Goal: Task Accomplishment & Management: Use online tool/utility

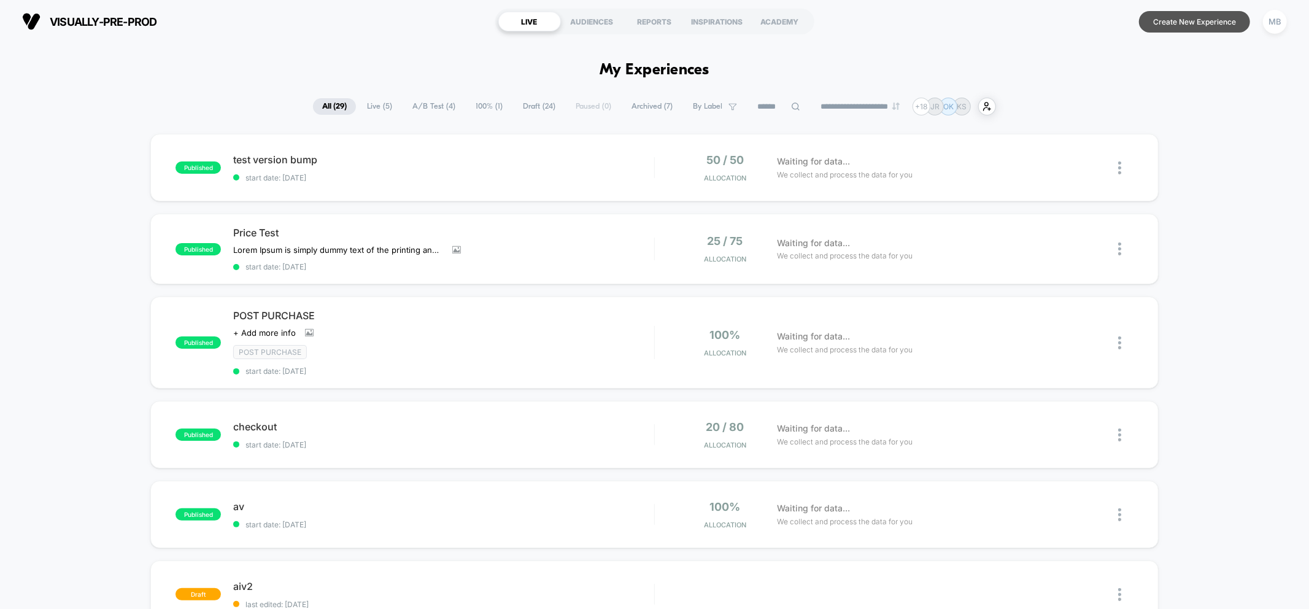
click at [1186, 28] on button "Create New Experience" at bounding box center [1194, 21] width 111 height 21
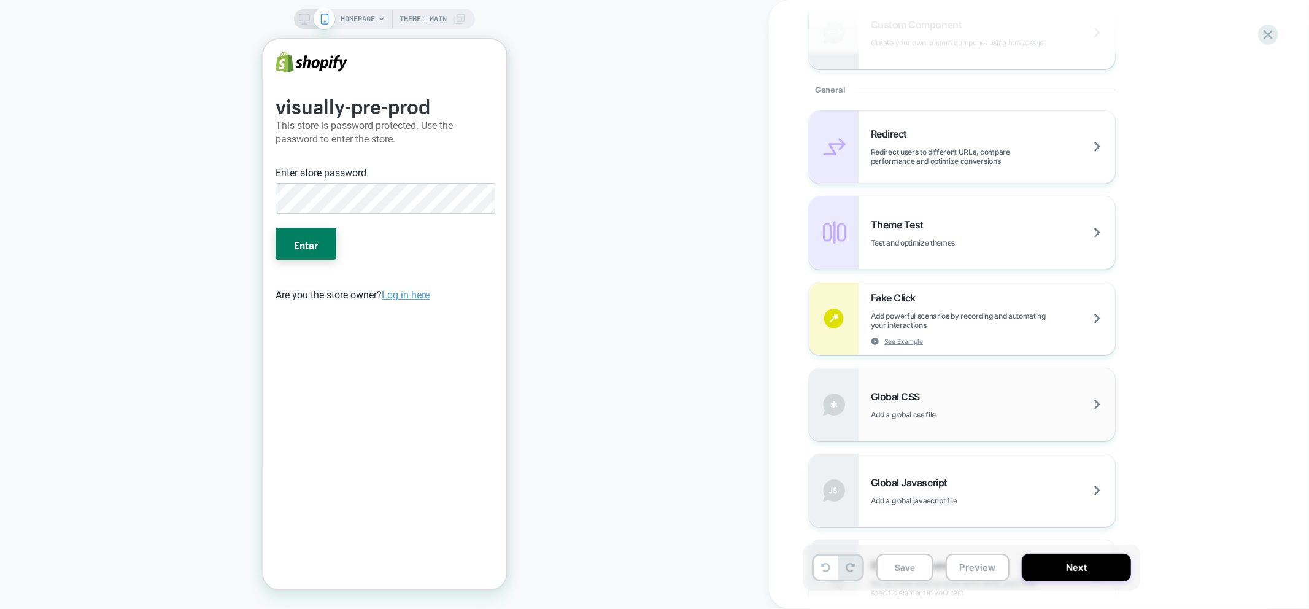
scroll to position [477, 0]
click at [958, 489] on div "Global Javascript Add a global javascript file" at bounding box center [993, 489] width 244 height 29
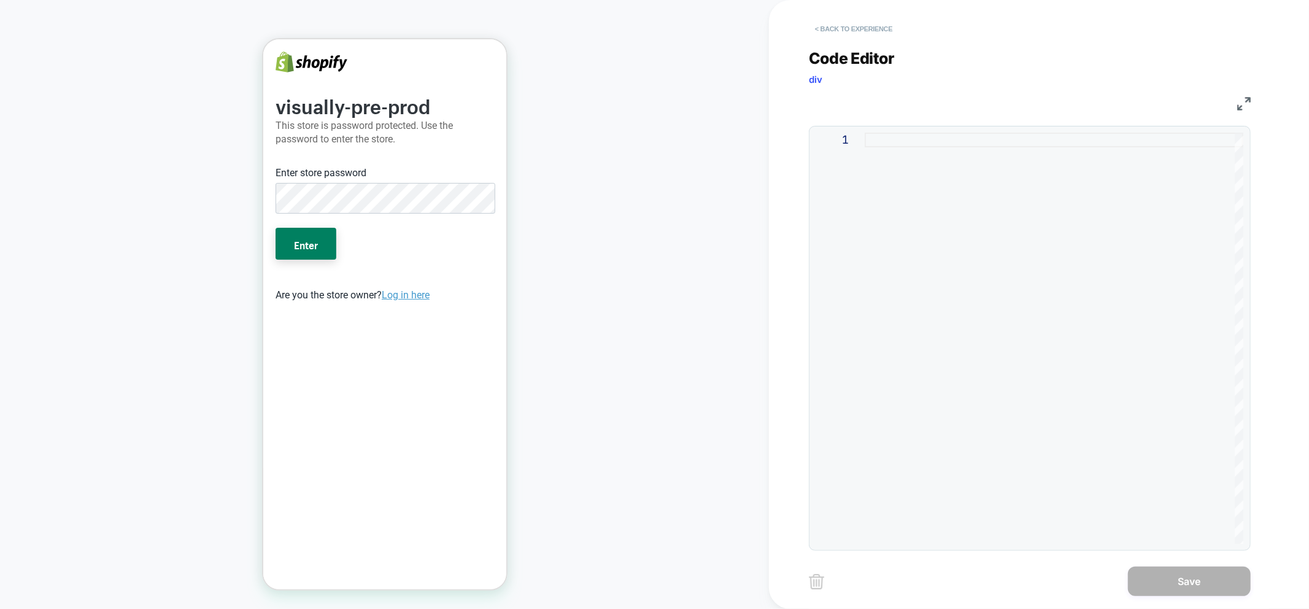
click at [856, 32] on button "< Back to experience" at bounding box center [854, 29] width 90 height 20
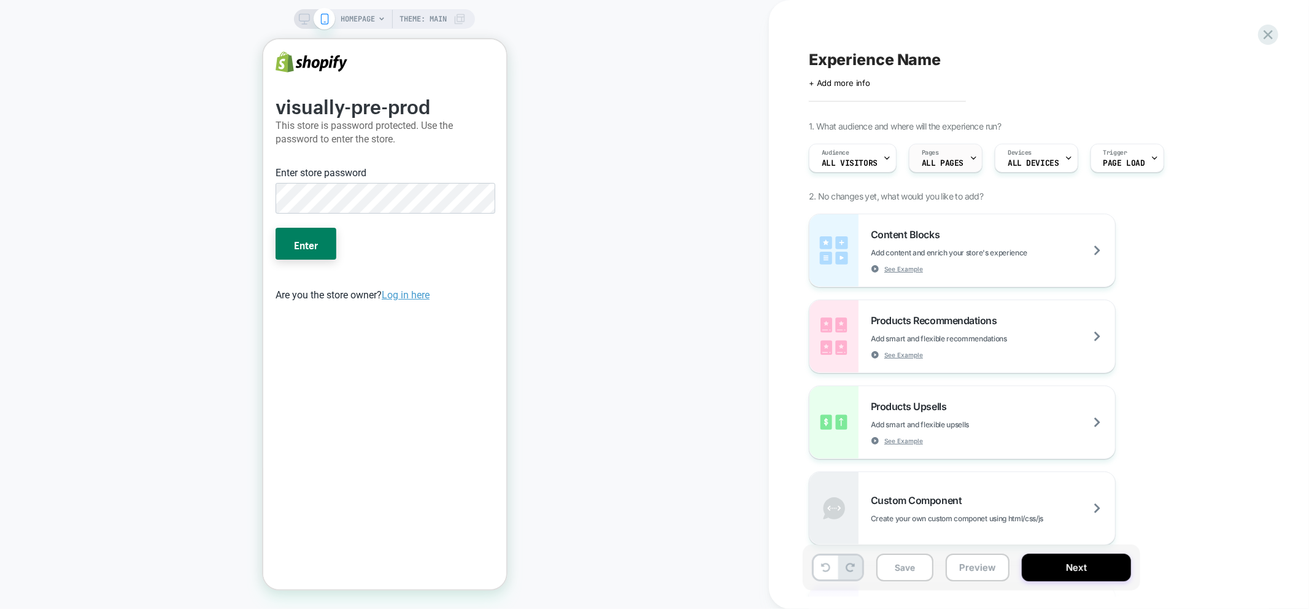
click at [940, 162] on span "ALL PAGES" at bounding box center [943, 163] width 42 height 9
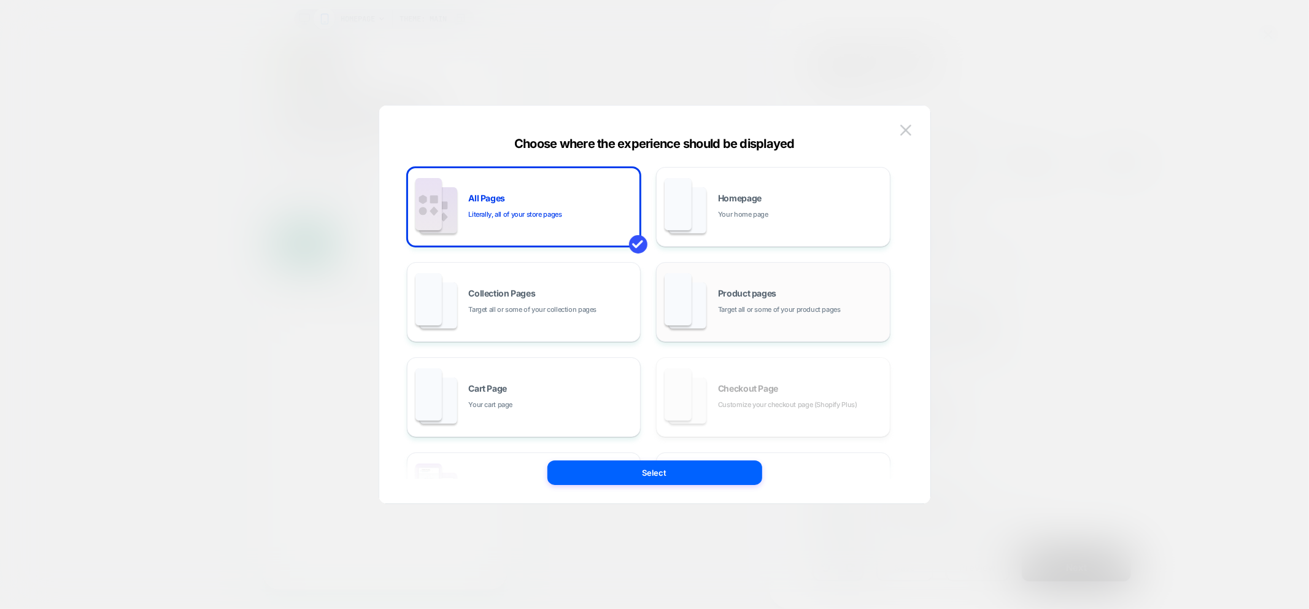
click at [738, 317] on div "Product pages Target all or some of your product pages" at bounding box center [773, 302] width 221 height 68
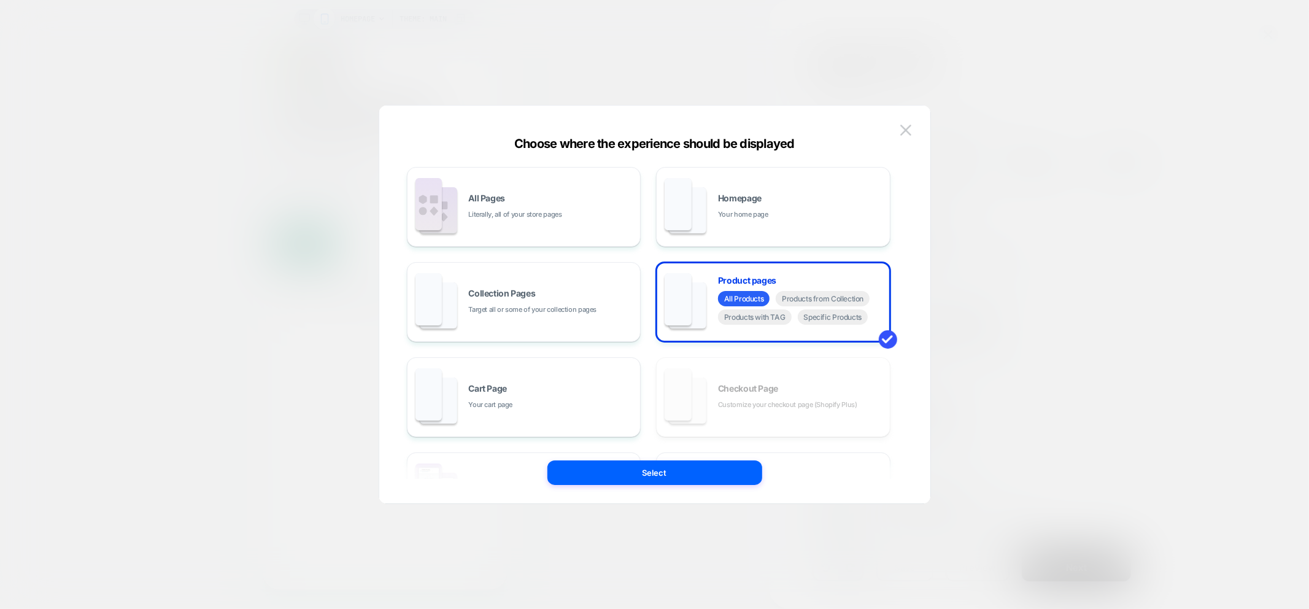
click at [912, 132] on button at bounding box center [906, 130] width 18 height 18
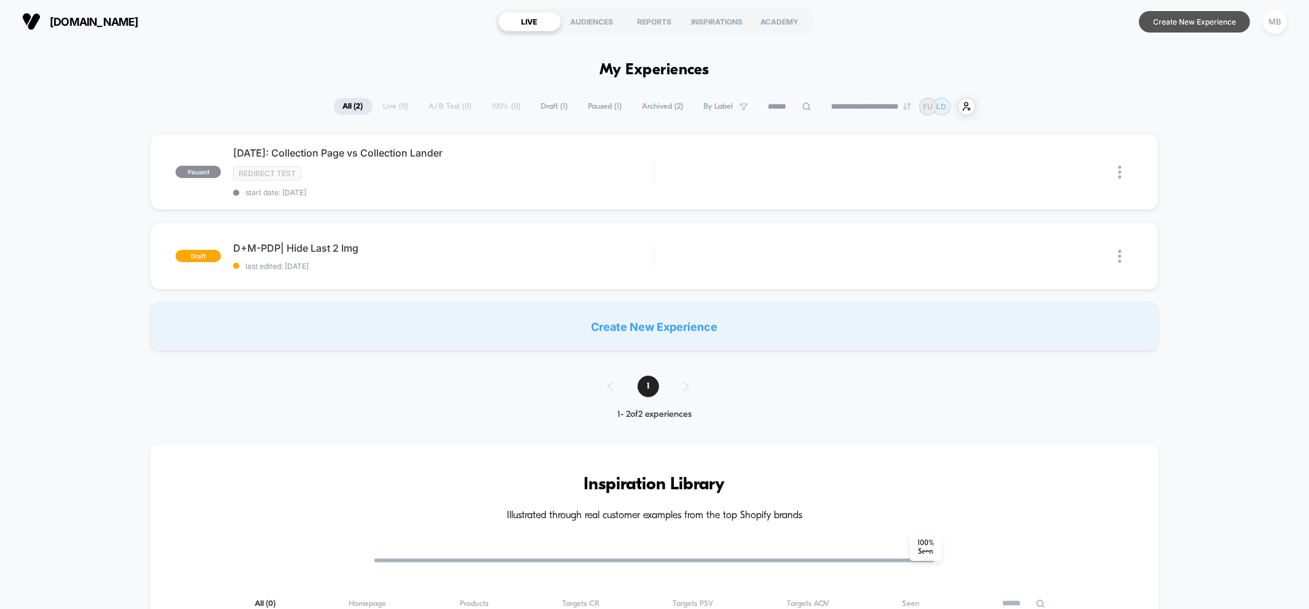
click at [1186, 28] on button "Create New Experience" at bounding box center [1194, 21] width 111 height 21
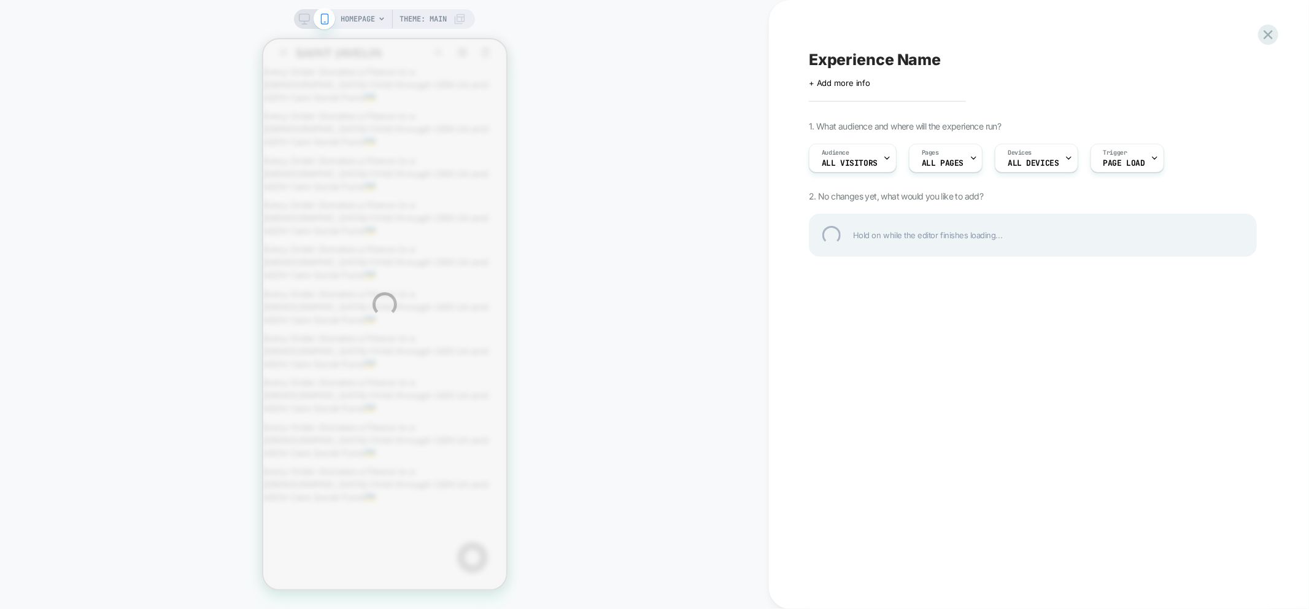
click at [305, 18] on div "HOMEPAGE Theme: MAIN Experience Name Click to edit experience details + Add mor…" at bounding box center [654, 304] width 1309 height 609
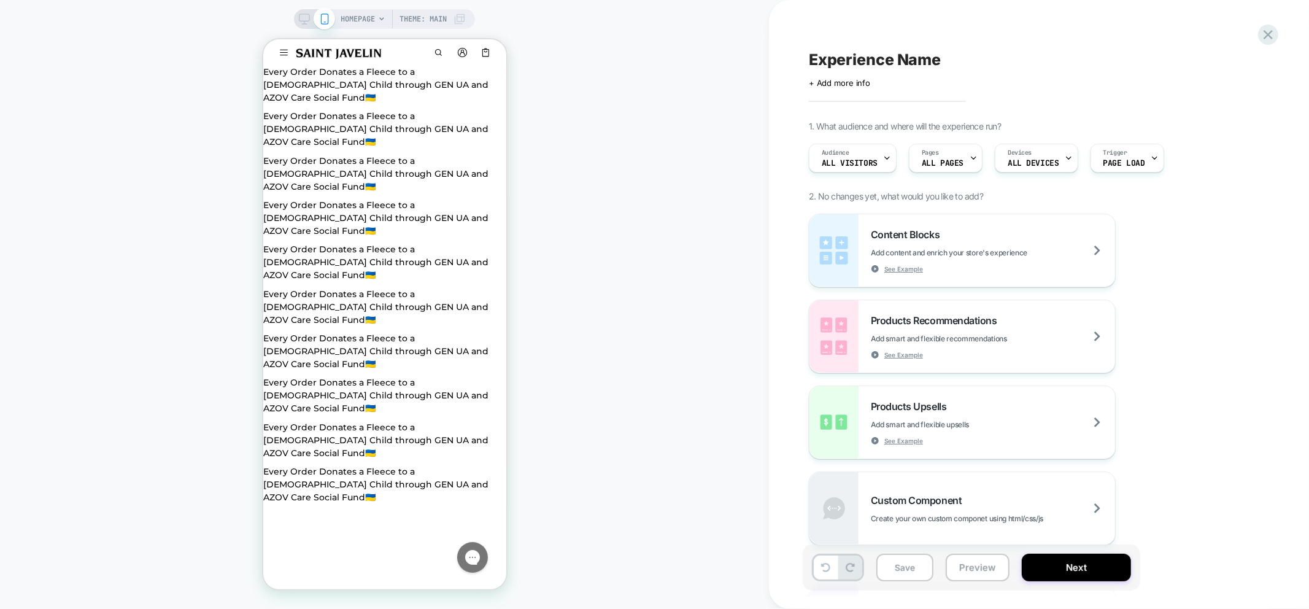
click at [942, 163] on span "ALL PAGES" at bounding box center [943, 163] width 42 height 9
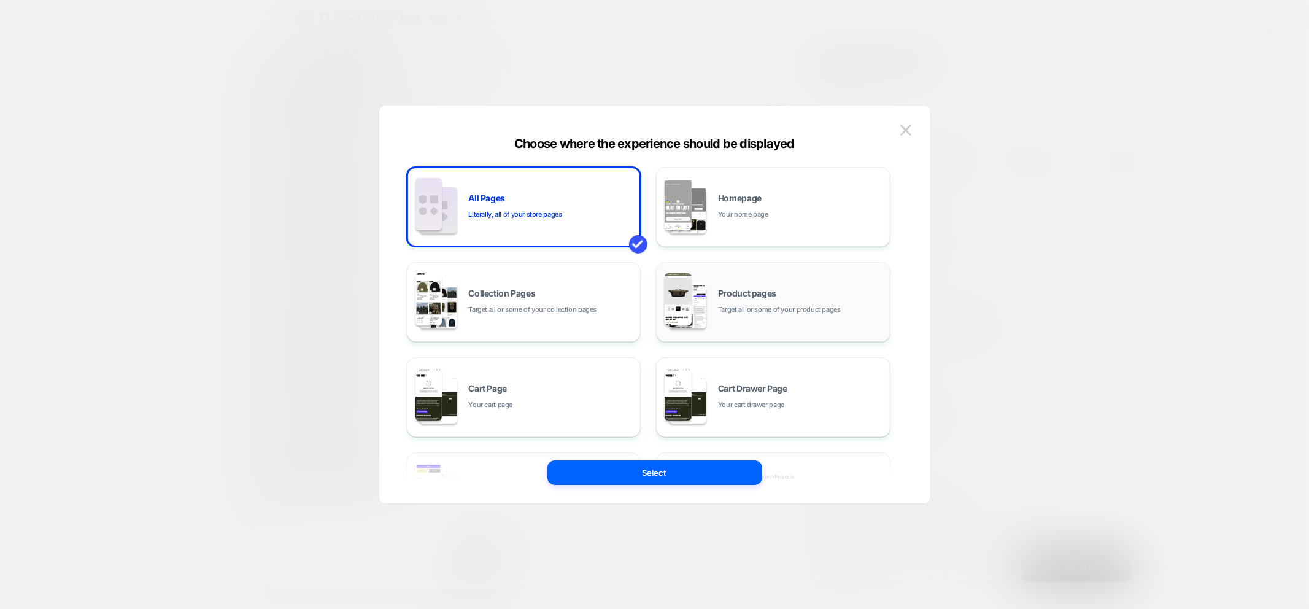
click at [706, 298] on img at bounding box center [687, 305] width 37 height 46
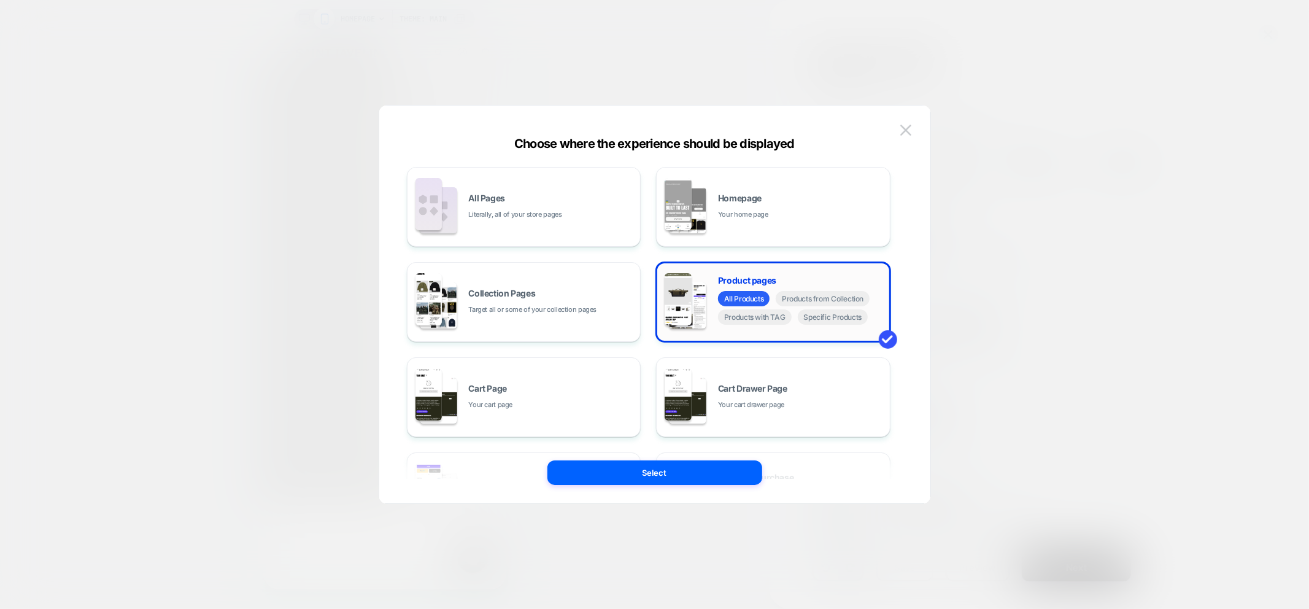
click at [840, 328] on div "Product pages All Products Products from Collection Products with TAG Specific …" at bounding box center [773, 302] width 221 height 68
click at [838, 320] on span "Specific Products" at bounding box center [833, 316] width 71 height 15
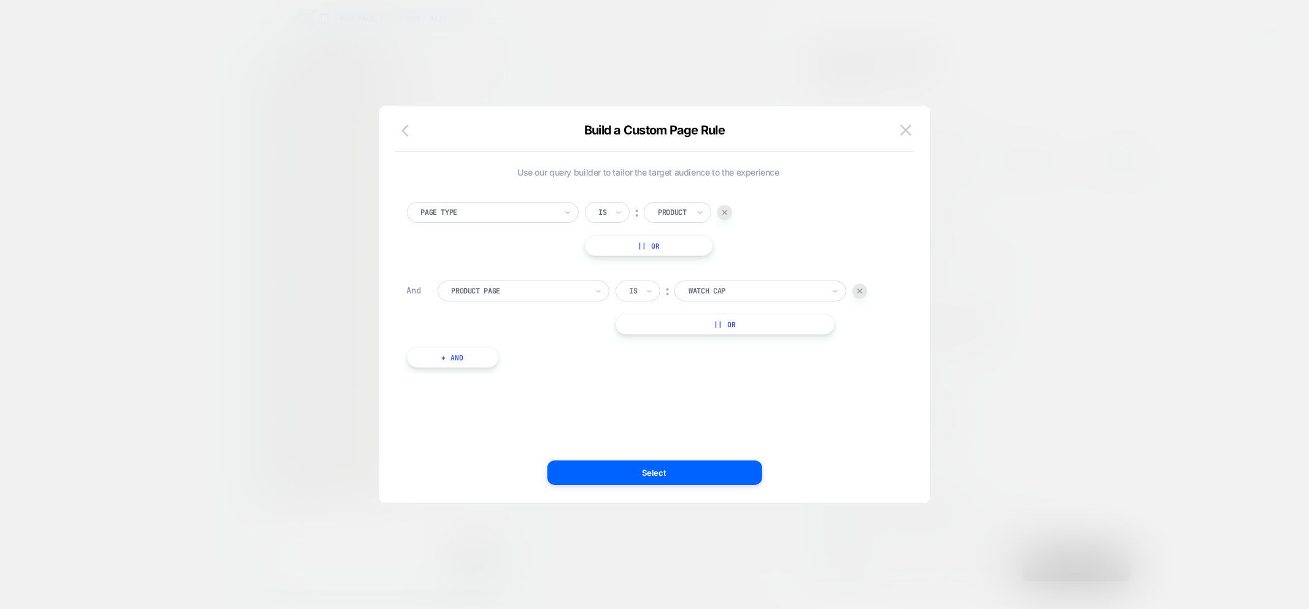
click at [406, 137] on icon "button" at bounding box center [408, 130] width 15 height 15
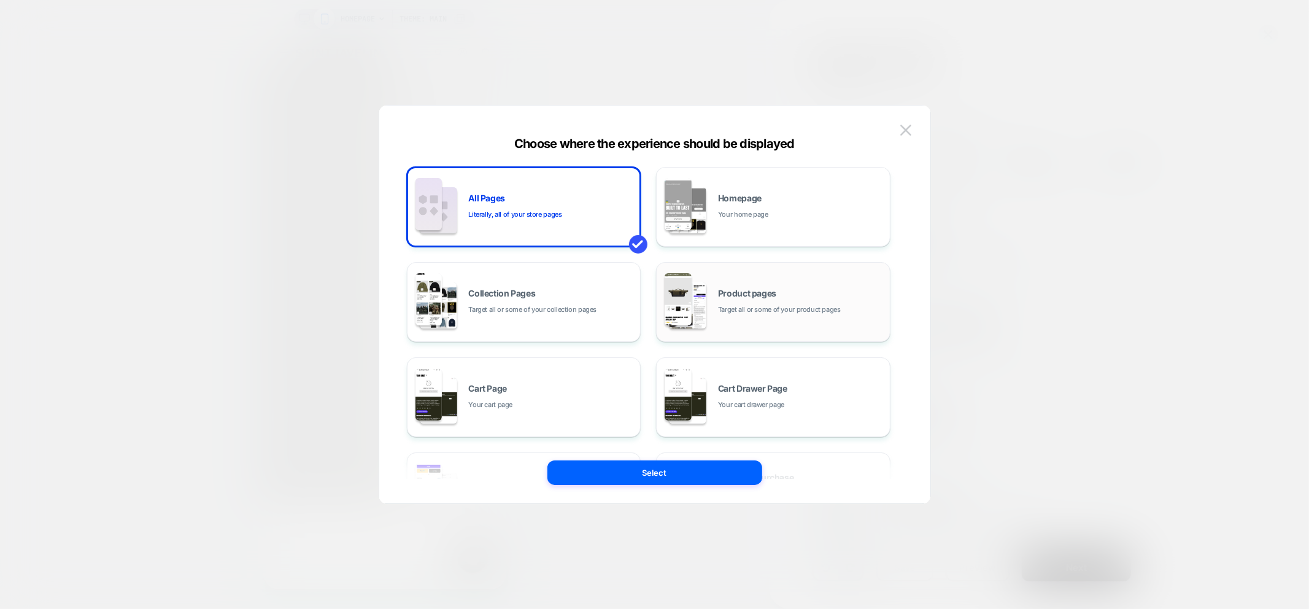
click at [754, 311] on span "Target all or some of your product pages" at bounding box center [779, 310] width 123 height 12
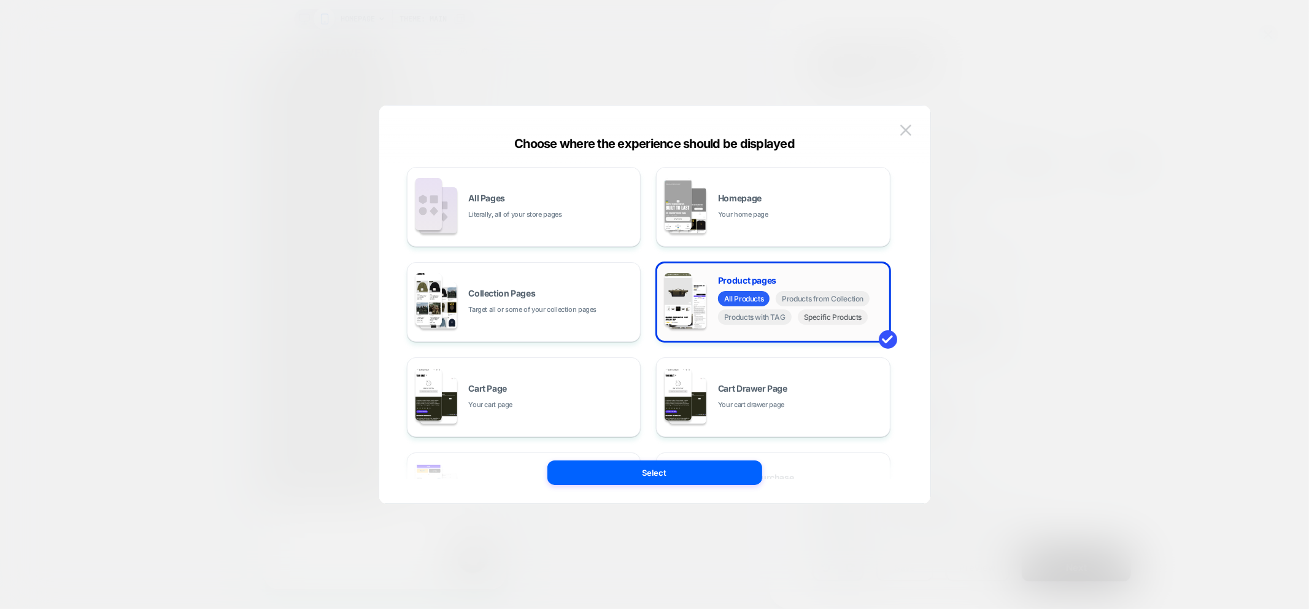
click at [833, 317] on span "Specific Products" at bounding box center [833, 316] width 71 height 15
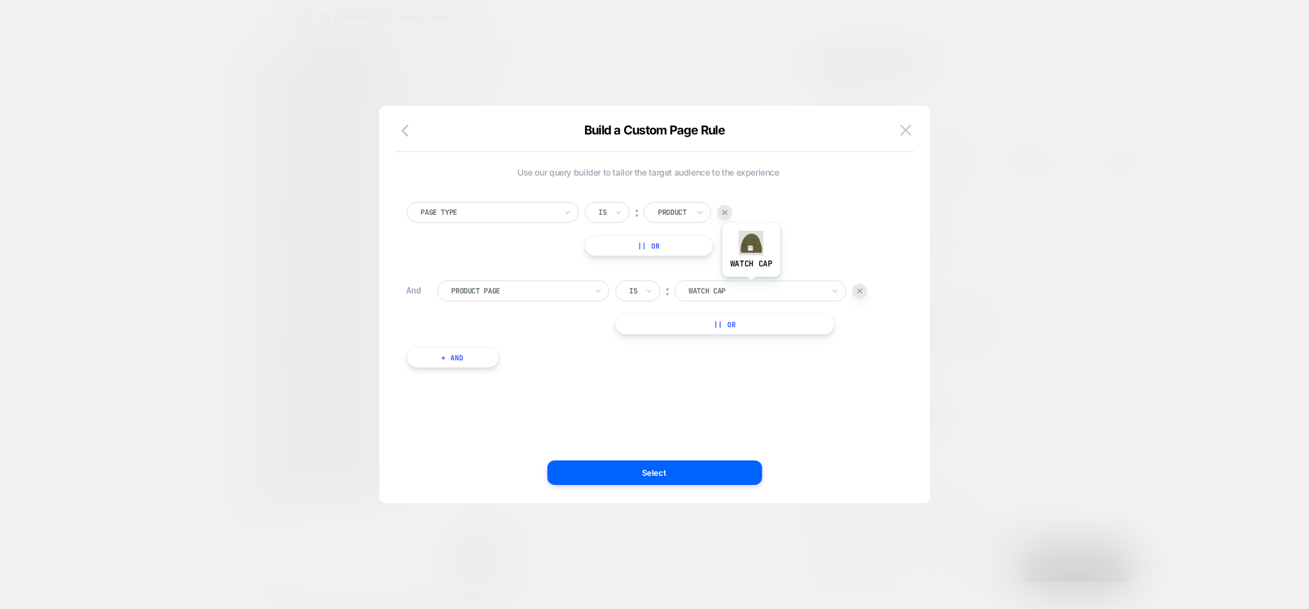
click at [752, 286] on div at bounding box center [756, 290] width 135 height 11
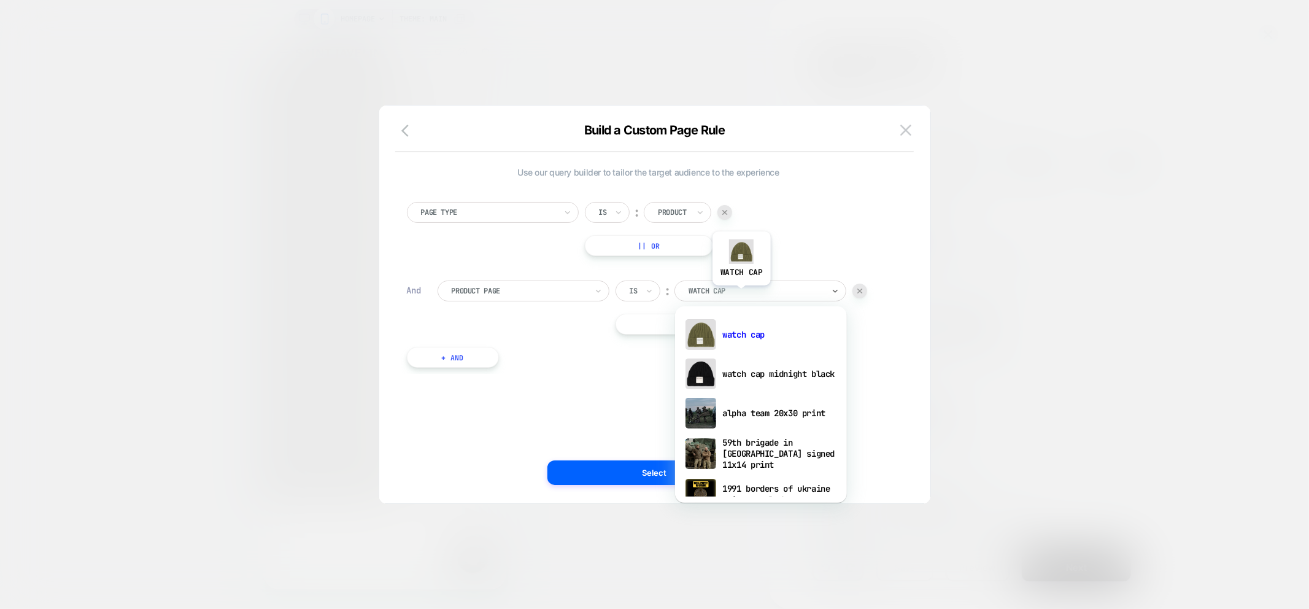
paste input "**********"
type input "**********"
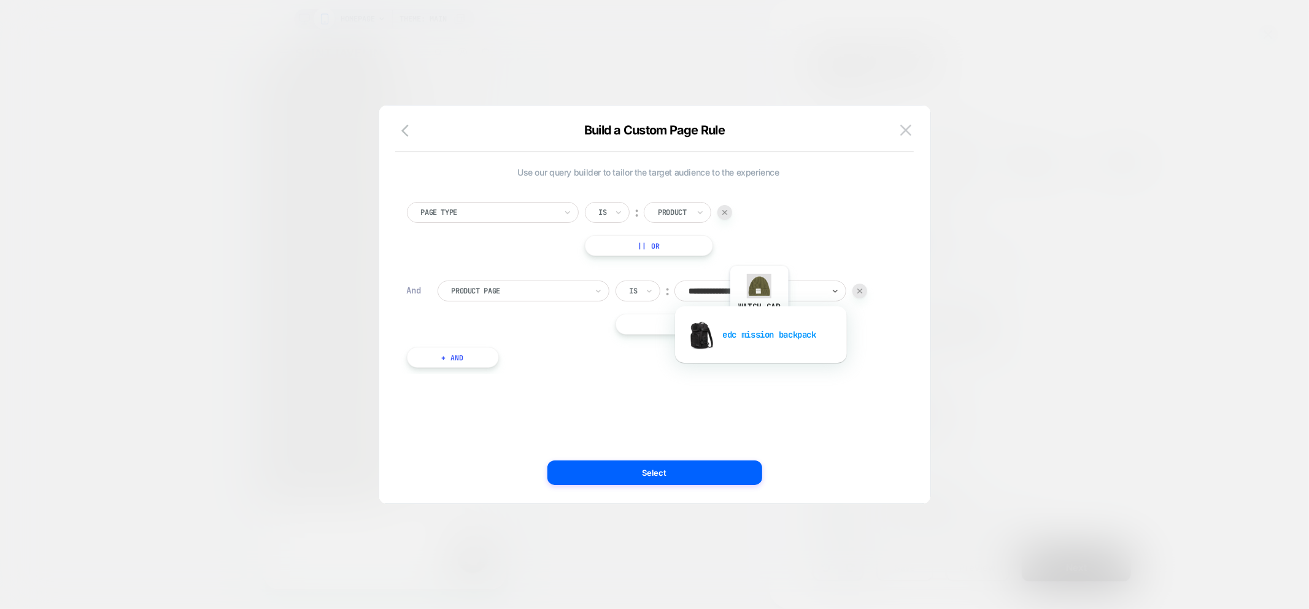
click at [759, 329] on div "edc mission backpack" at bounding box center [761, 334] width 160 height 39
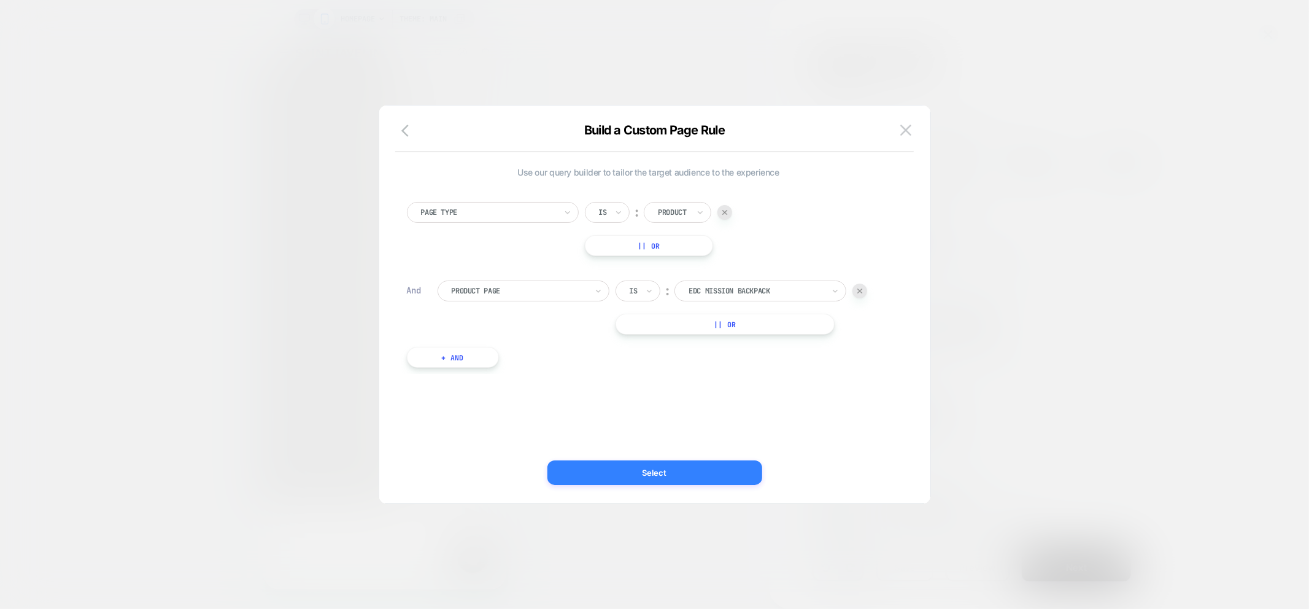
click at [724, 474] on button "Select" at bounding box center [654, 472] width 215 height 25
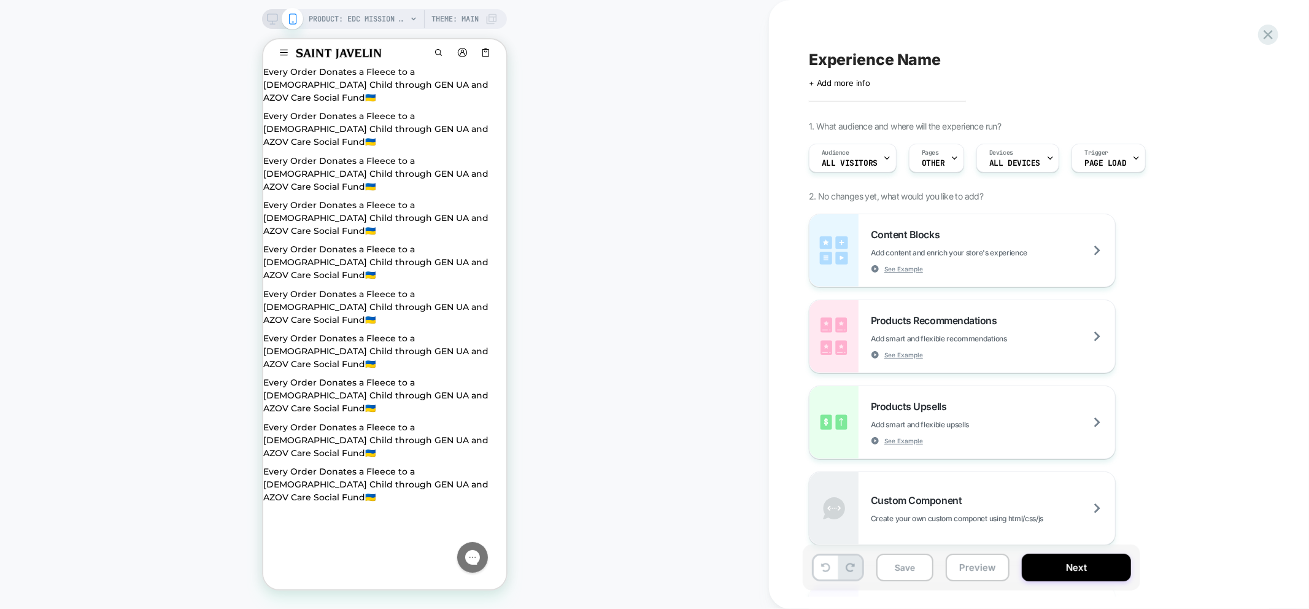
click at [860, 55] on span "Experience Name" at bounding box center [875, 59] width 132 height 18
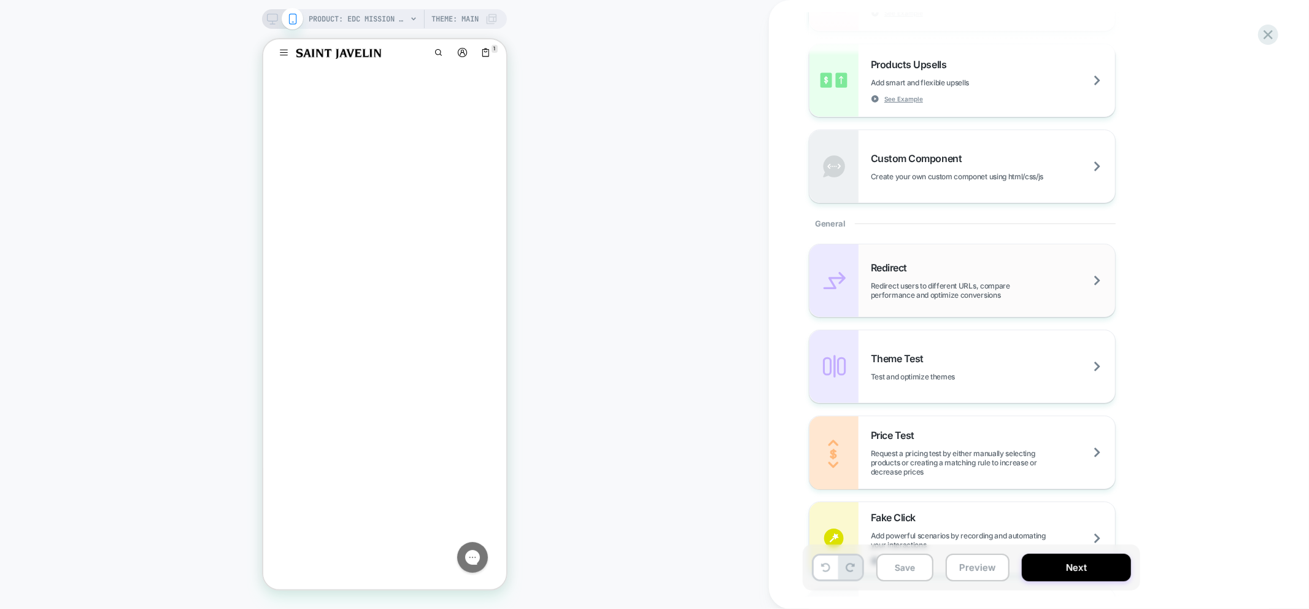
scroll to position [409, 0]
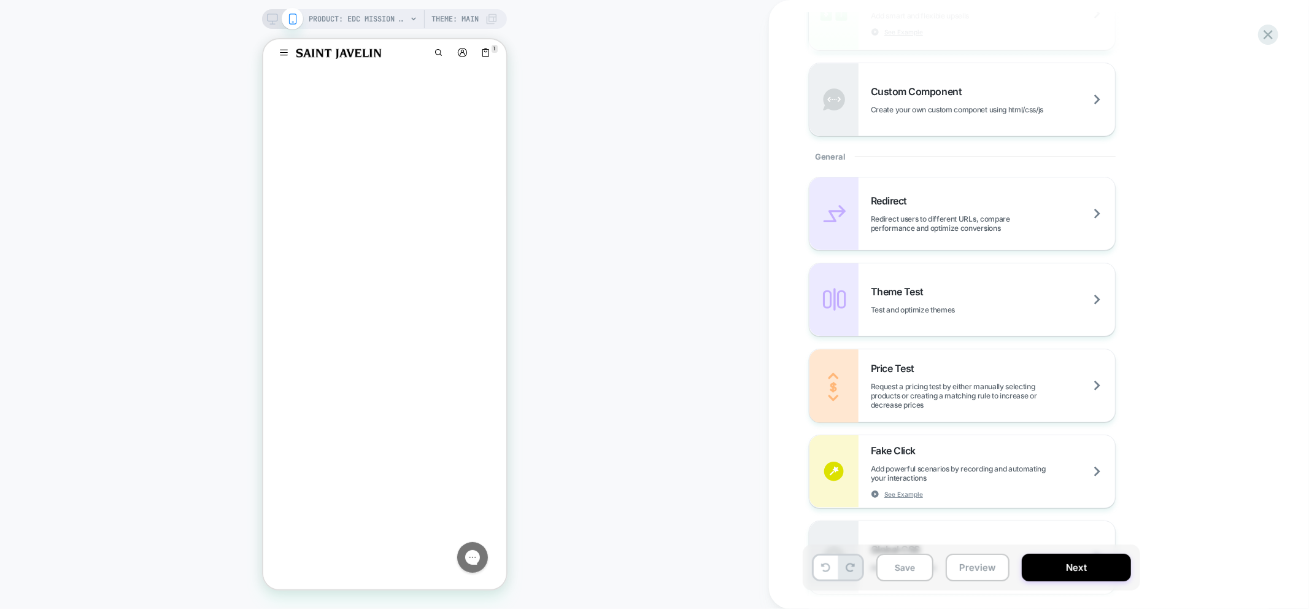
type textarea "**********"
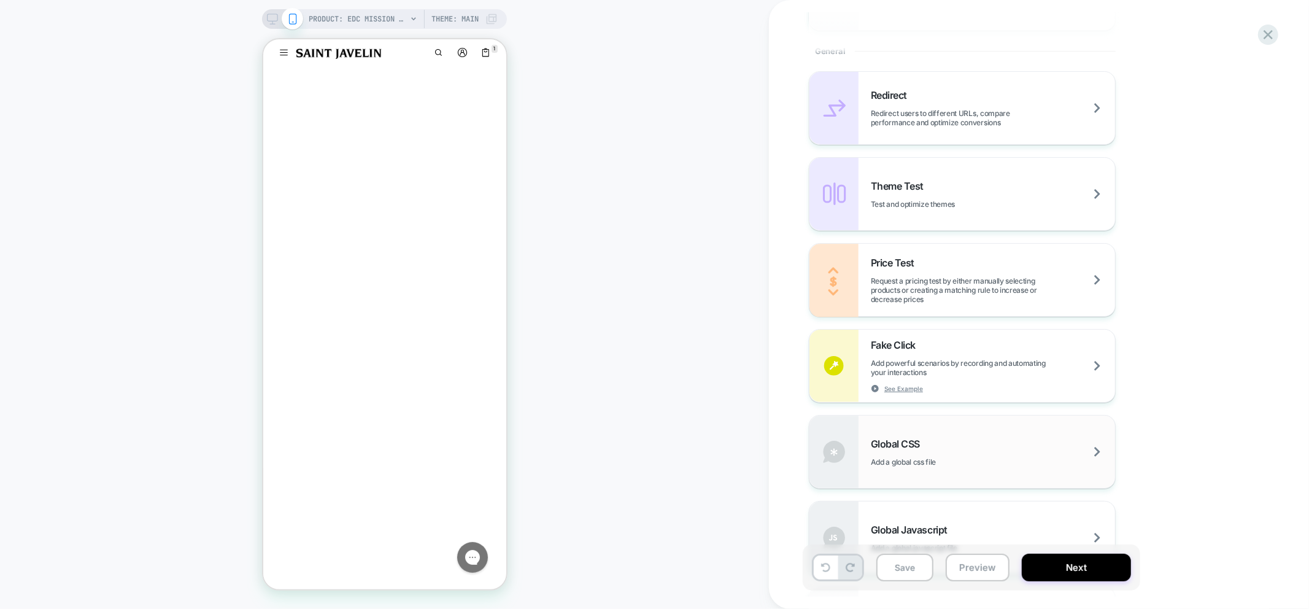
scroll to position [614, 0]
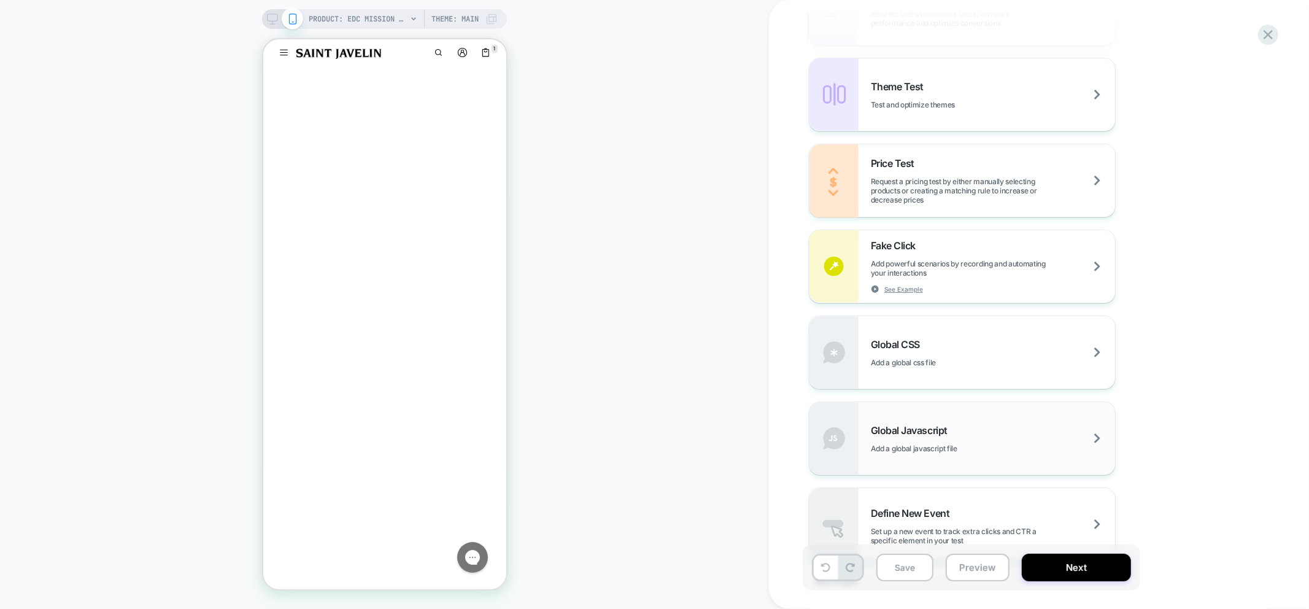
click at [953, 425] on span "Global Javascript" at bounding box center [912, 430] width 83 height 12
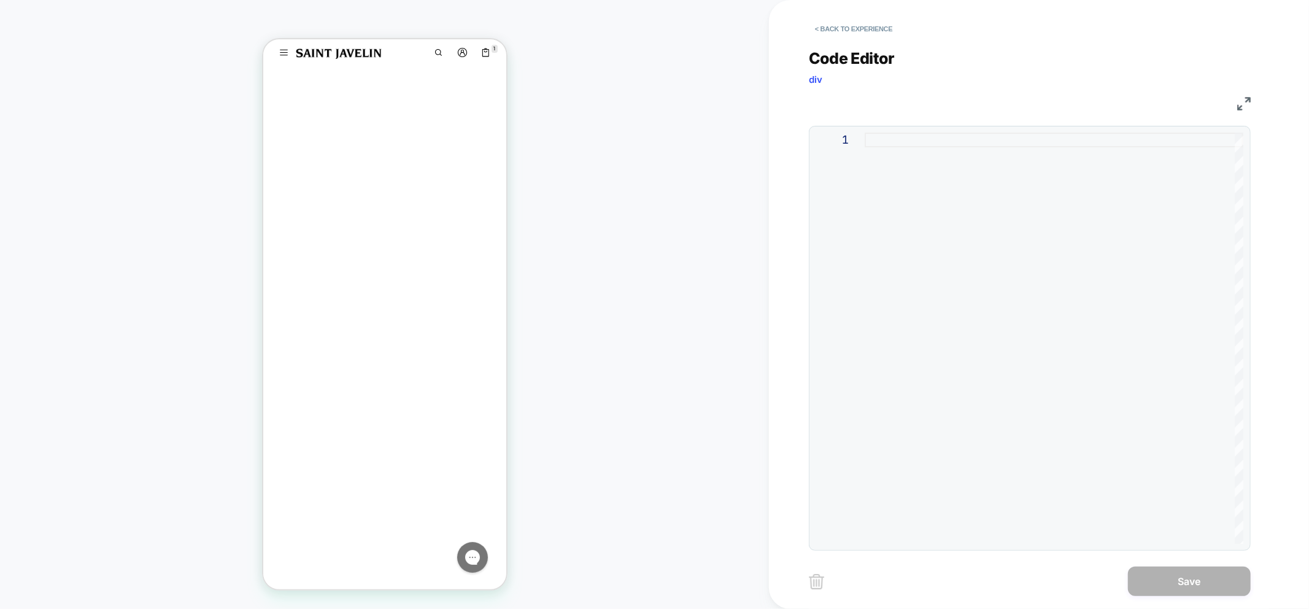
click at [910, 256] on div at bounding box center [1054, 338] width 379 height 411
type textarea "**********"
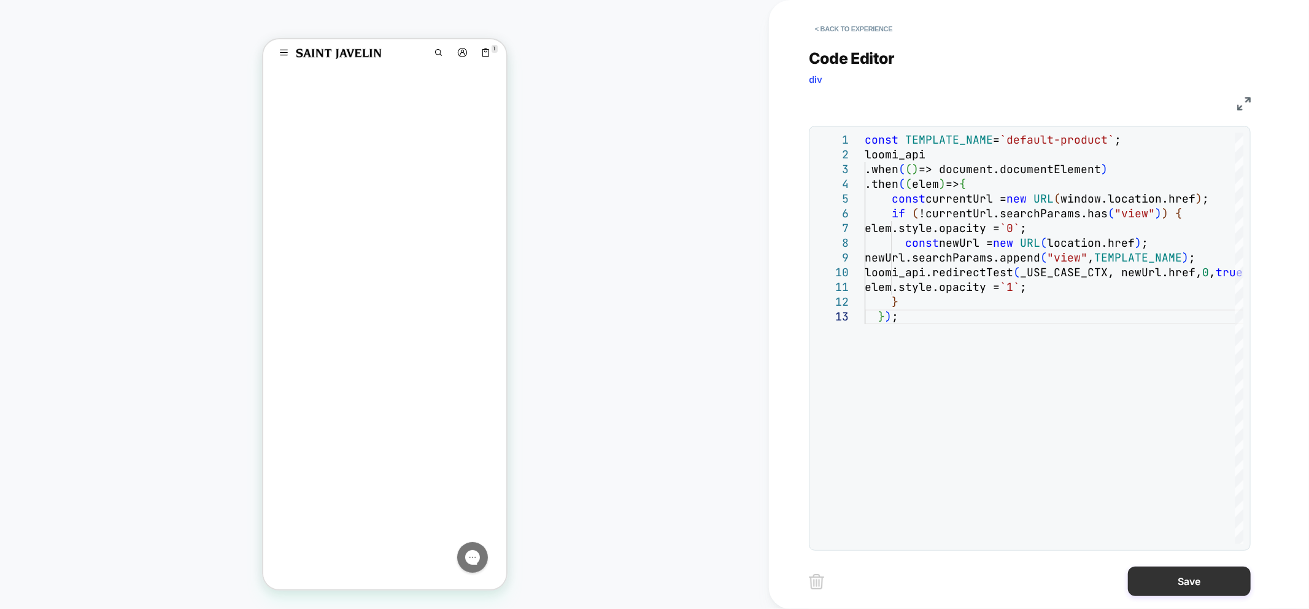
click at [1193, 581] on button "Save" at bounding box center [1189, 580] width 123 height 29
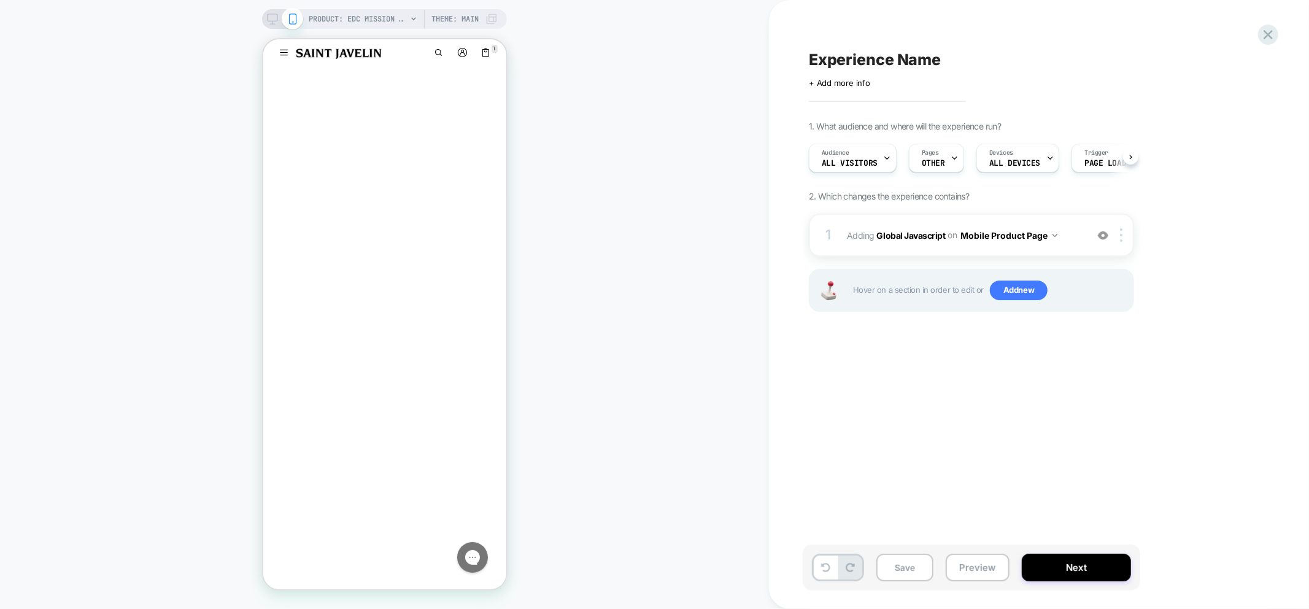
scroll to position [0, 1]
click at [844, 66] on span "Experience Name" at bounding box center [875, 59] width 132 height 18
click at [854, 56] on textarea "**********" at bounding box center [904, 59] width 191 height 18
drag, startPoint x: 852, startPoint y: 56, endPoint x: 957, endPoint y: 62, distance: 105.7
click at [957, 62] on textarea "**********" at bounding box center [904, 59] width 191 height 18
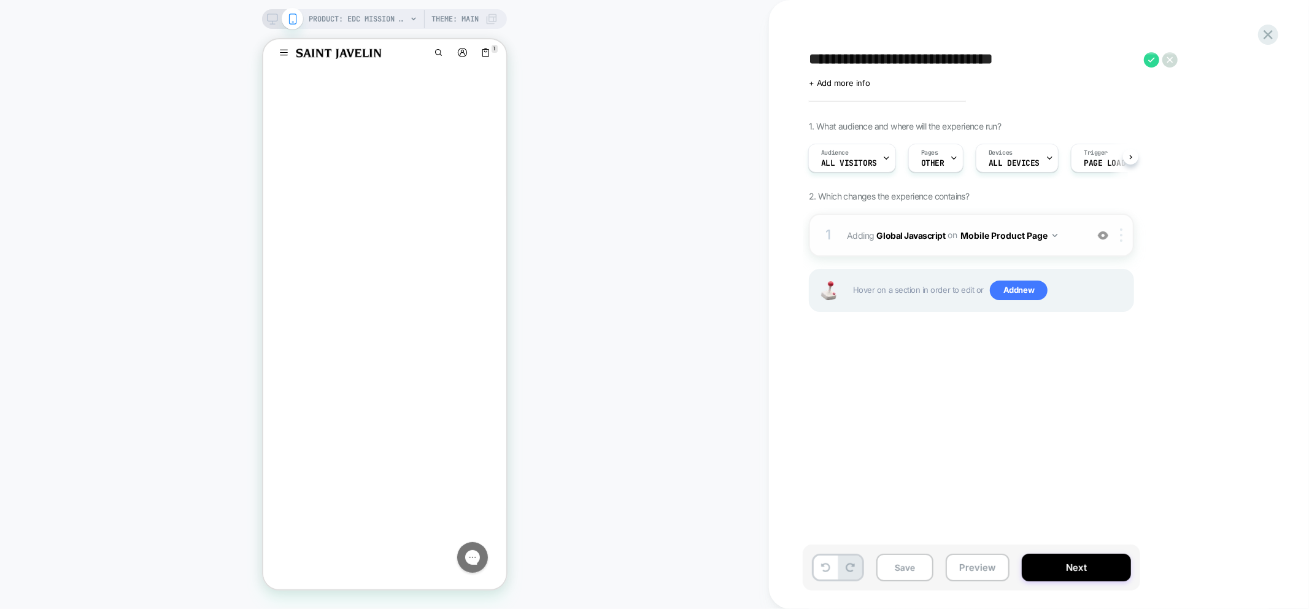
type textarea "**********"
click at [1121, 238] on img at bounding box center [1121, 235] width 2 height 14
click at [1136, 366] on div "Target All Devices" at bounding box center [1123, 366] width 109 height 34
click at [892, 569] on button "Save" at bounding box center [904, 568] width 57 height 28
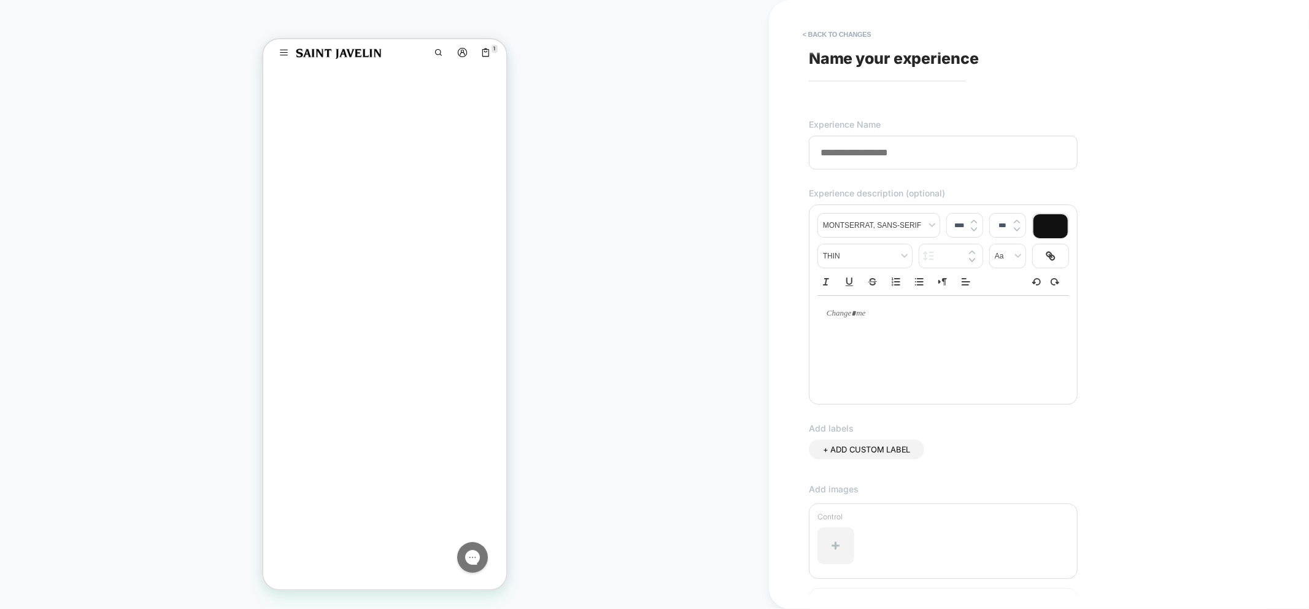
click at [859, 157] on input at bounding box center [943, 153] width 269 height 34
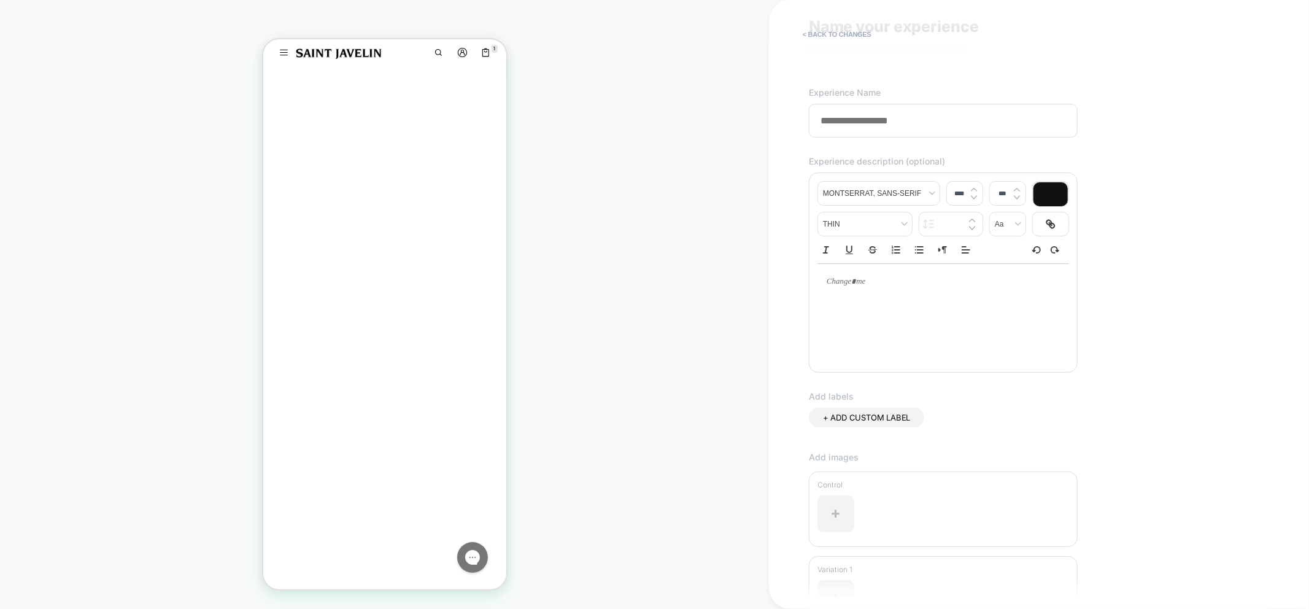
scroll to position [0, 0]
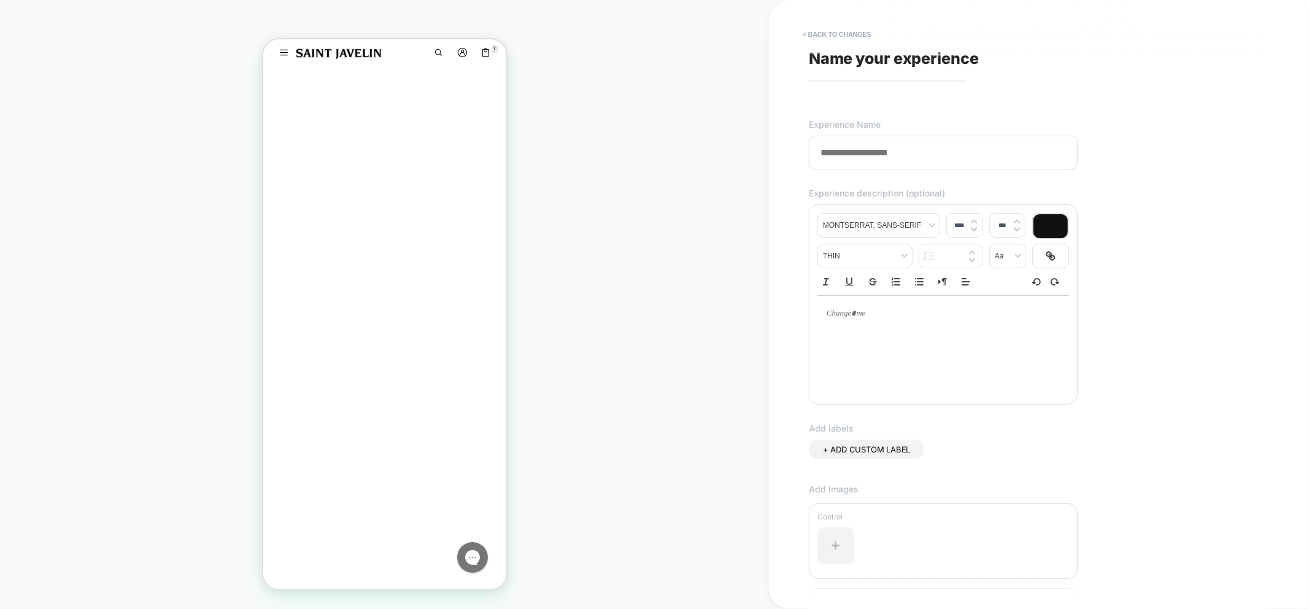
click at [859, 160] on input at bounding box center [943, 153] width 269 height 34
click at [851, 157] on input at bounding box center [943, 153] width 269 height 34
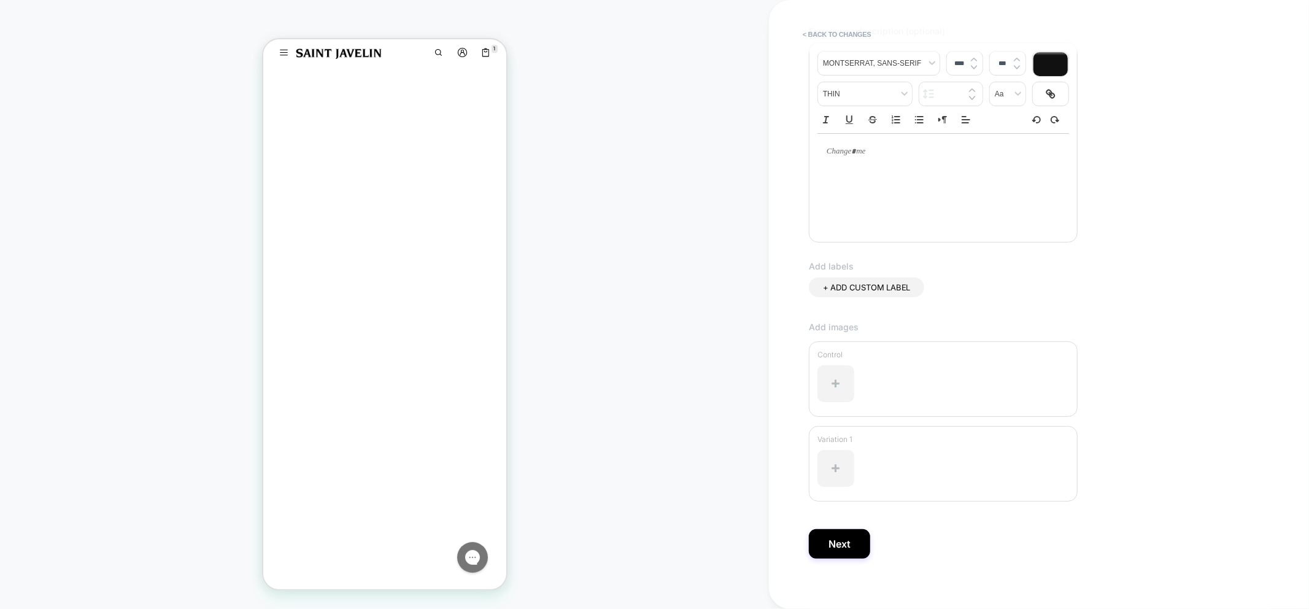
scroll to position [171, 0]
type input "**********"
click at [862, 529] on button "Next" at bounding box center [839, 534] width 61 height 29
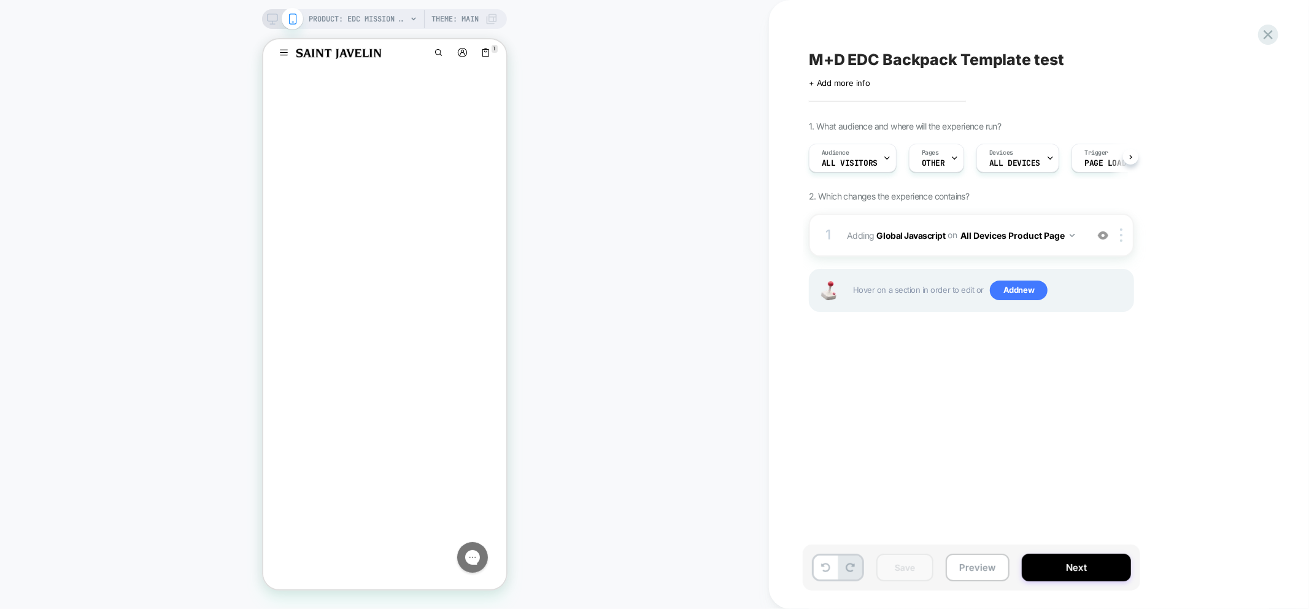
scroll to position [0, 1]
click at [910, 237] on b "Global Javascript" at bounding box center [911, 235] width 69 height 10
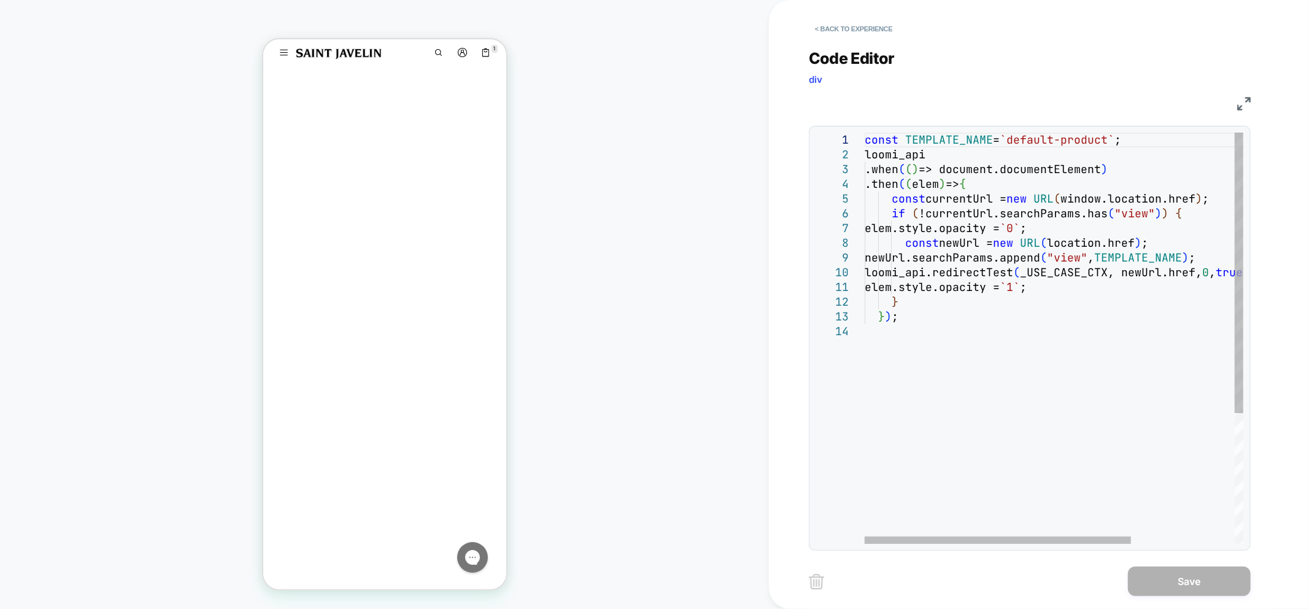
scroll to position [0, 0]
drag, startPoint x: 1019, startPoint y: 142, endPoint x: 1114, endPoint y: 139, distance: 94.5
click at [1114, 139] on div "const TEMPLATE_NAME = `default-product` ; loomi_api .when ( ( ) => document.doc…" at bounding box center [1127, 434] width 525 height 603
type textarea "**********"
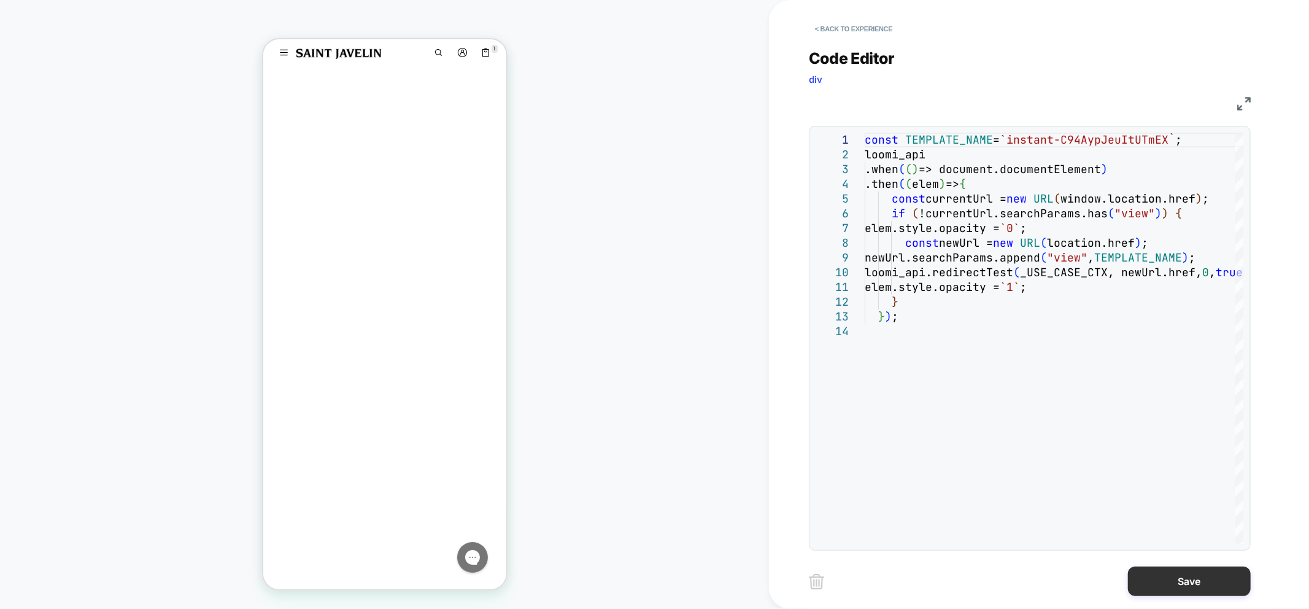
click at [1175, 584] on button "Save" at bounding box center [1189, 580] width 123 height 29
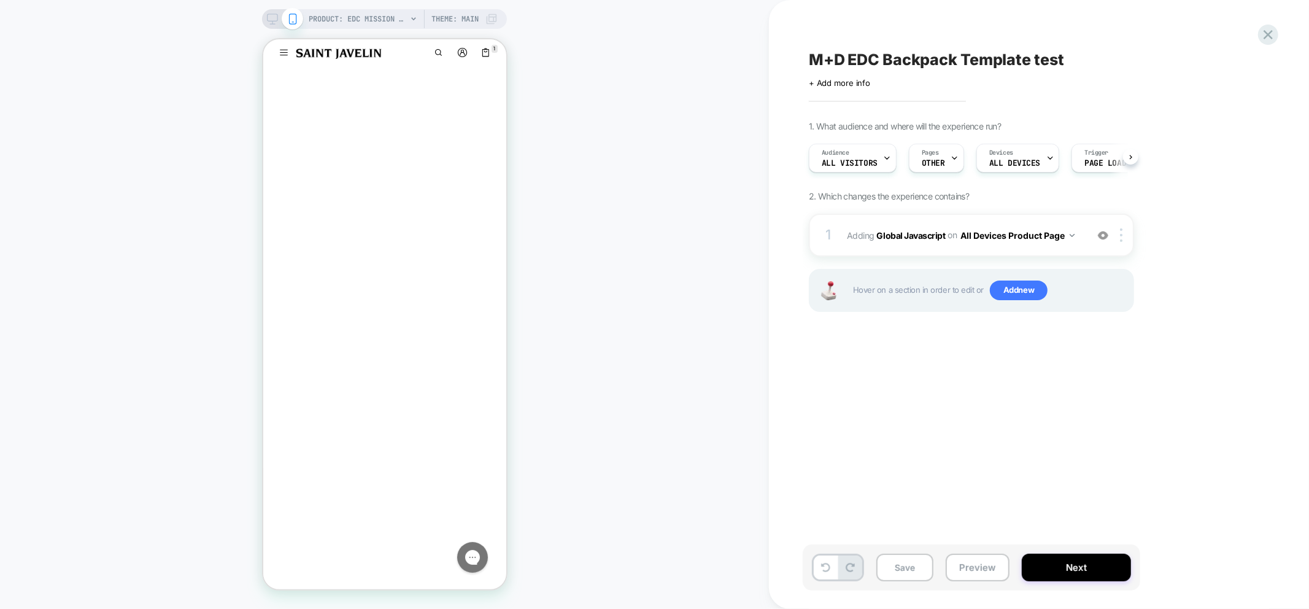
scroll to position [0, 1]
click at [894, 566] on button "Save" at bounding box center [904, 568] width 57 height 28
click at [983, 579] on button "Preview" at bounding box center [978, 568] width 64 height 28
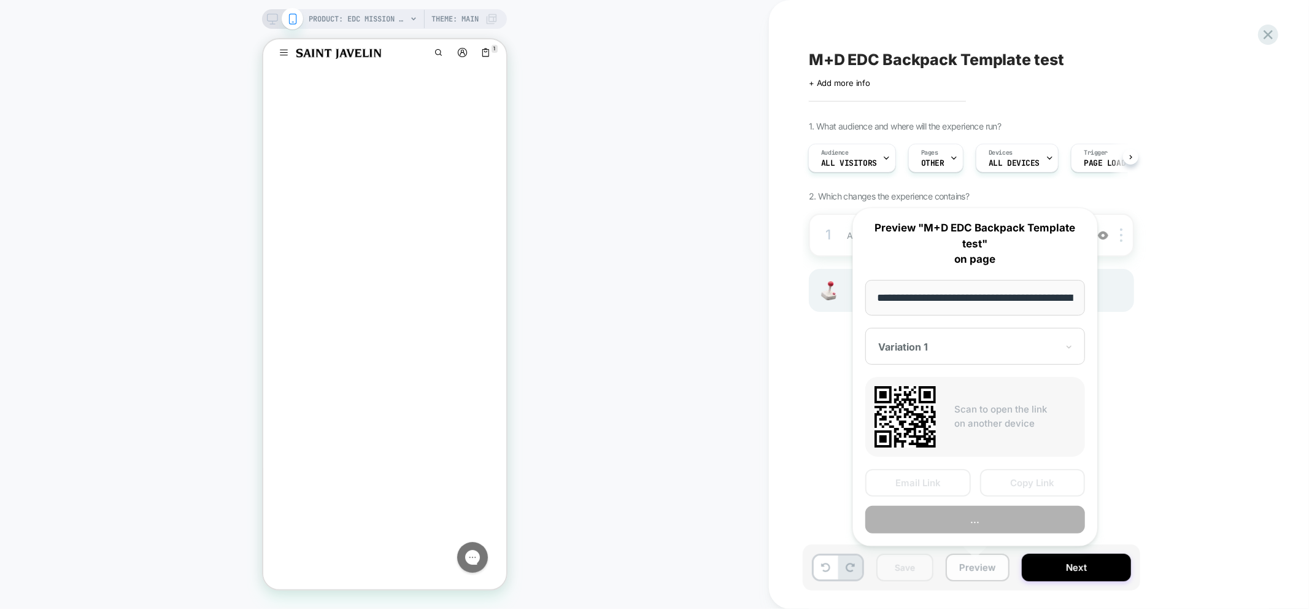
scroll to position [0, 201]
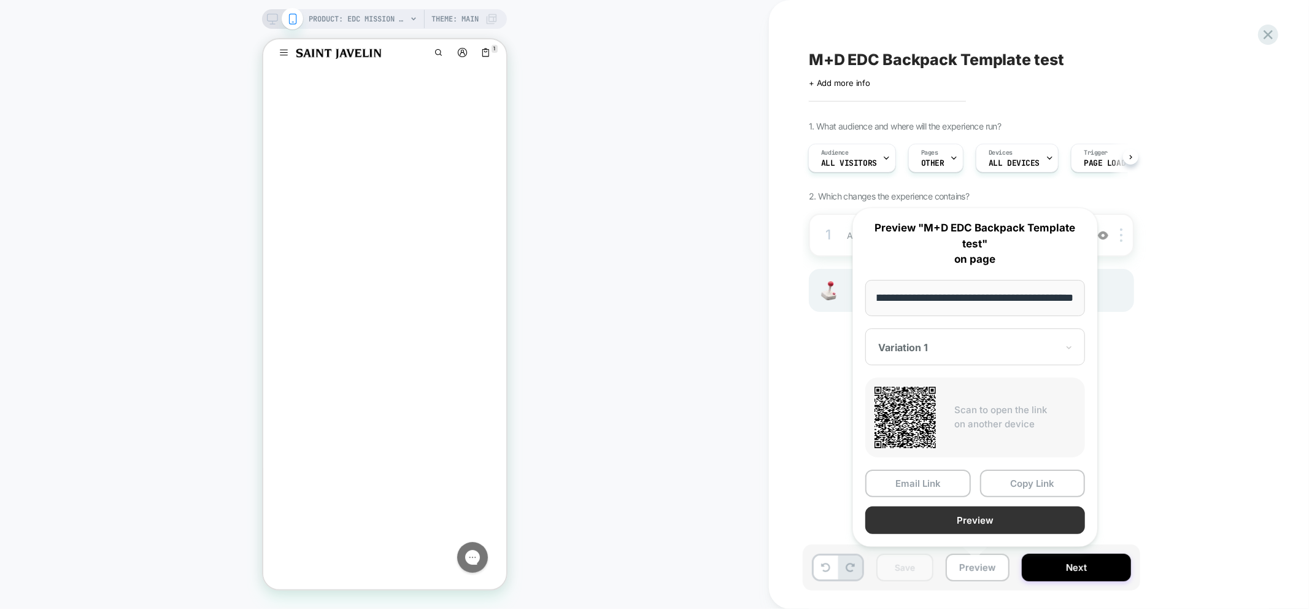
click at [1015, 516] on button "Preview" at bounding box center [975, 520] width 220 height 28
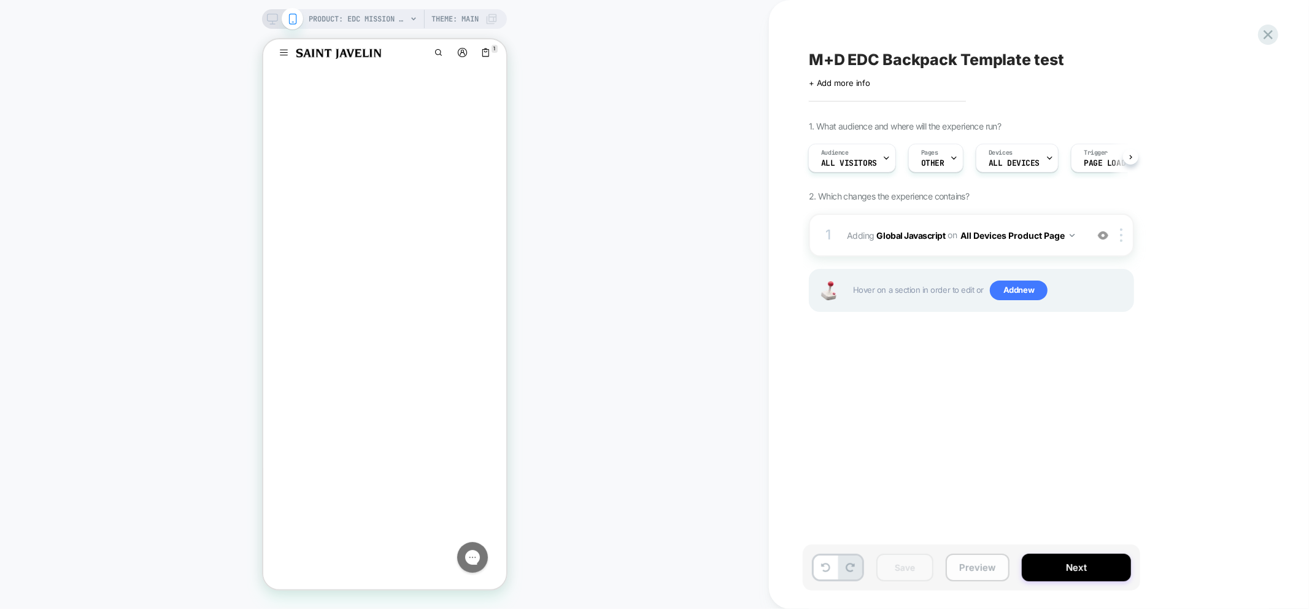
click at [970, 576] on button "Preview" at bounding box center [978, 568] width 64 height 28
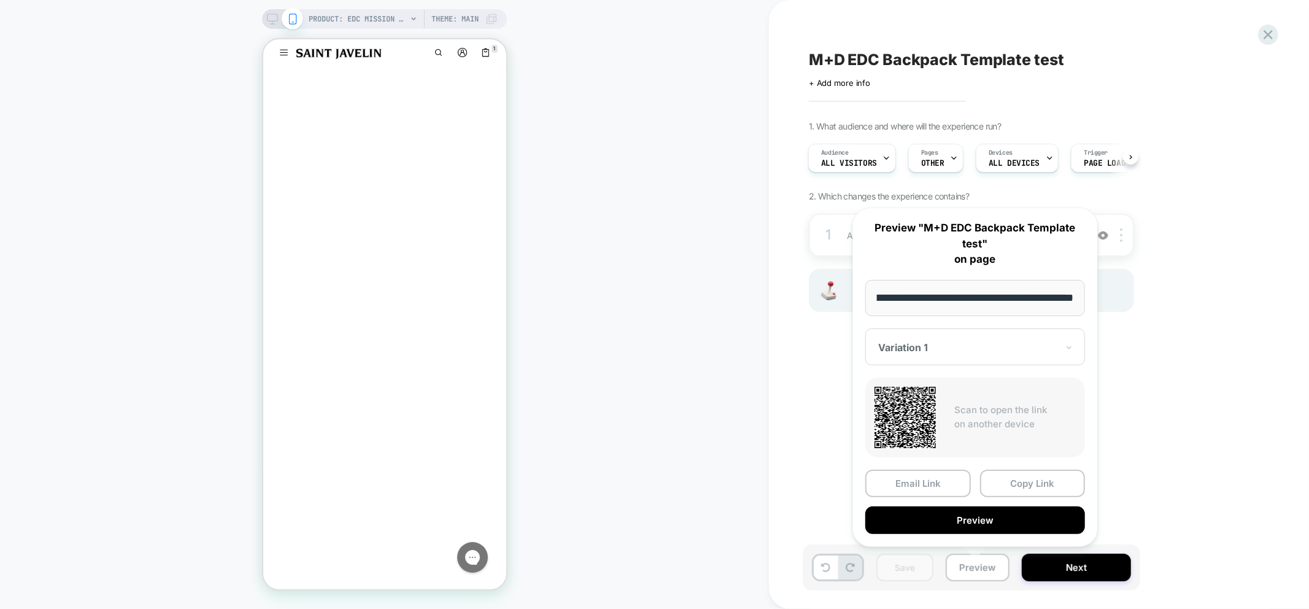
click at [951, 344] on div at bounding box center [967, 347] width 179 height 12
click at [922, 410] on div "CONTROL" at bounding box center [975, 412] width 207 height 22
click at [1038, 486] on button "Copy Link" at bounding box center [1033, 484] width 106 height 28
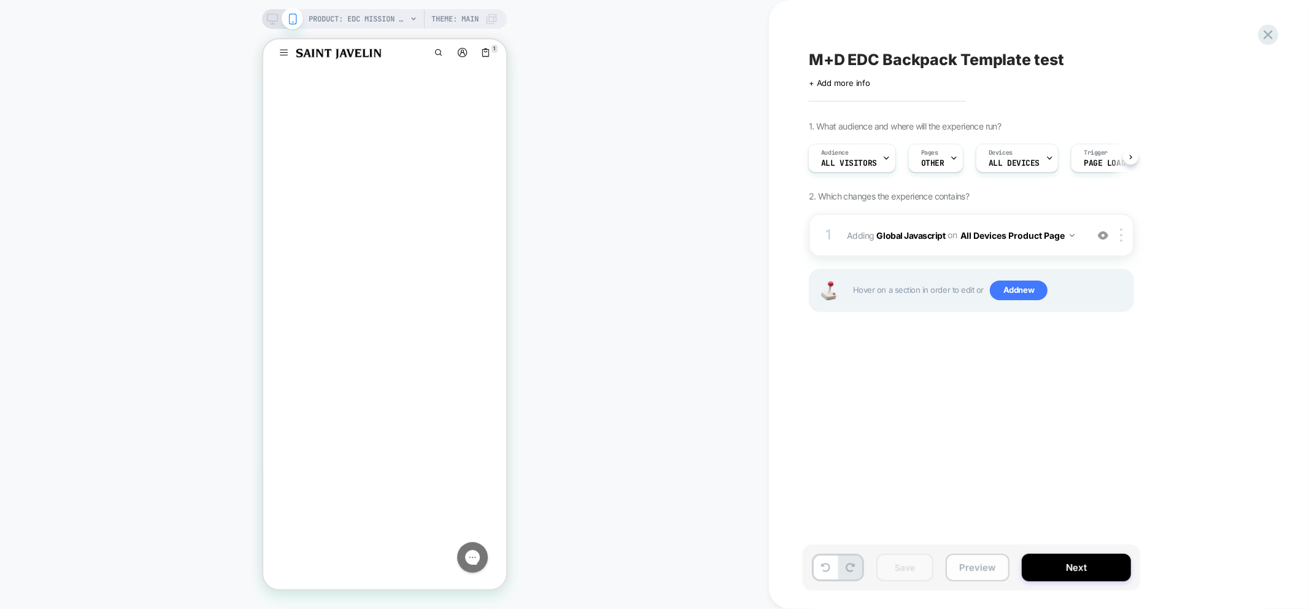
click at [982, 574] on button "Preview" at bounding box center [978, 568] width 64 height 28
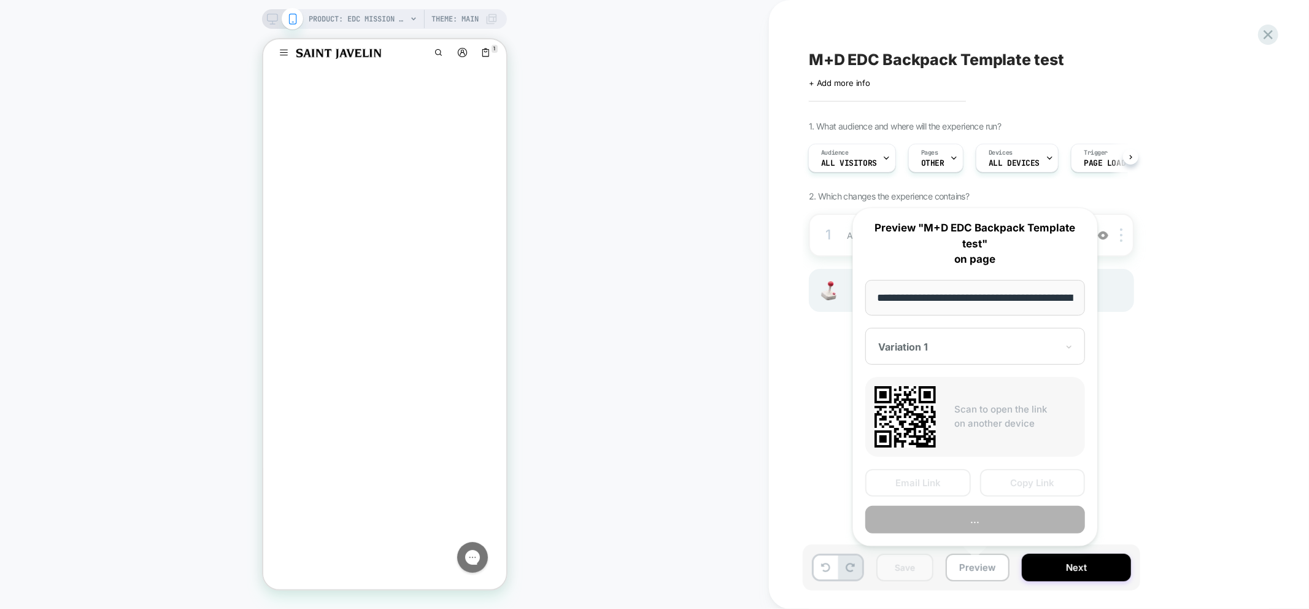
scroll to position [0, 201]
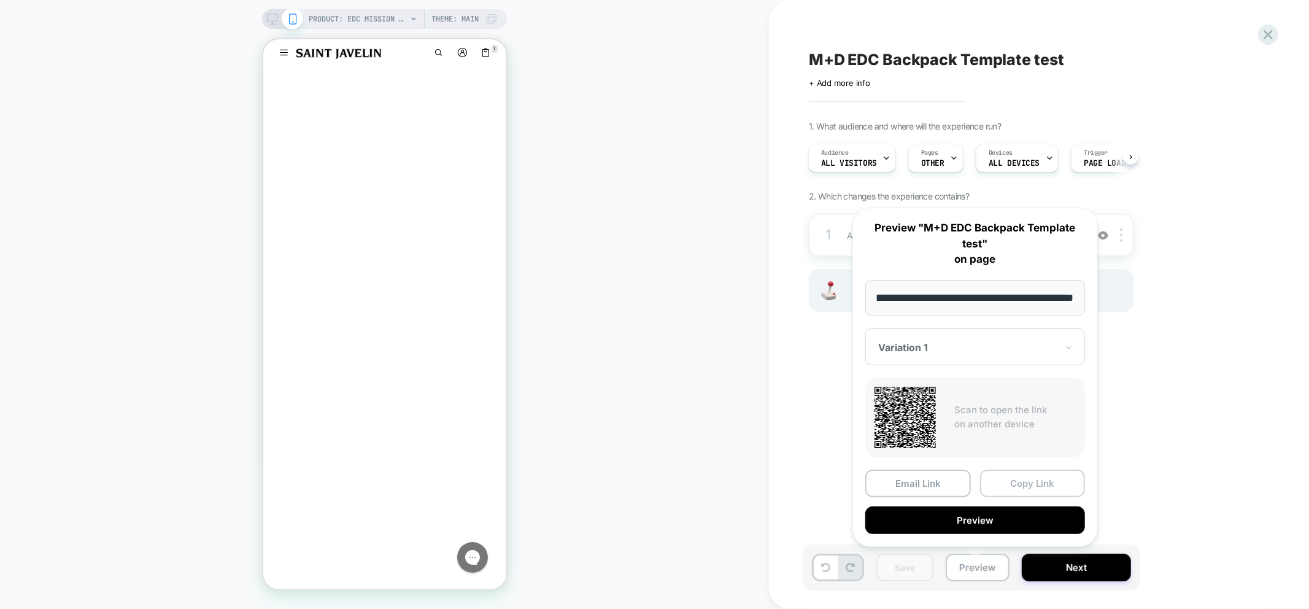
click at [1038, 476] on button "Copy Link" at bounding box center [1033, 484] width 106 height 28
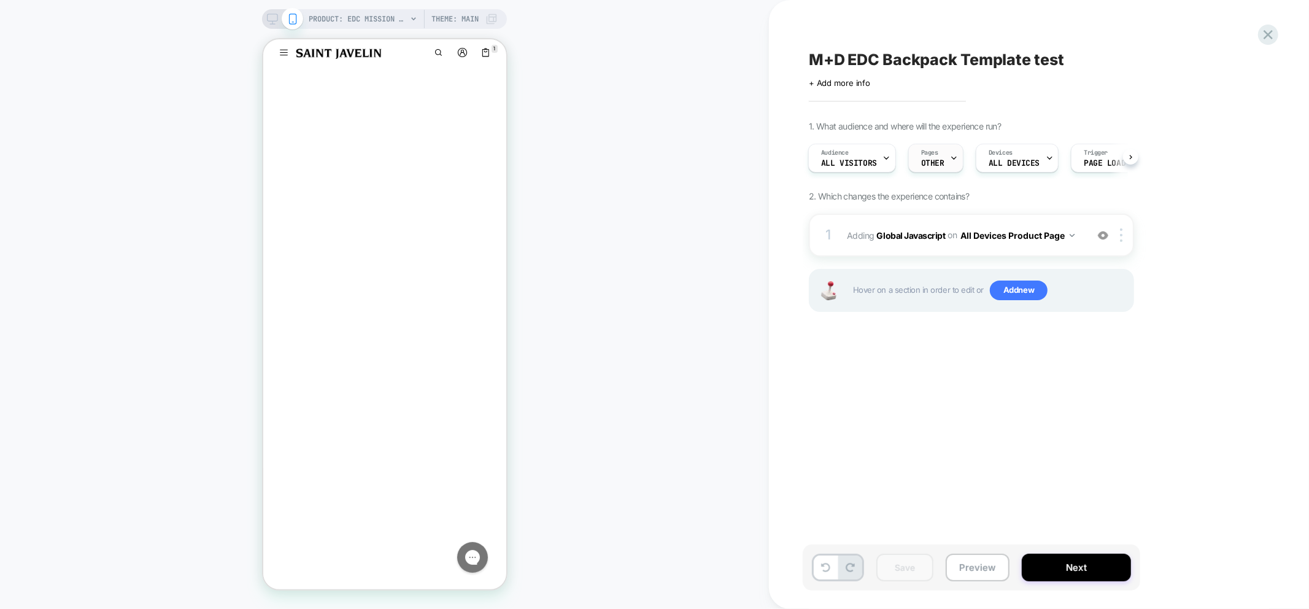
click at [952, 157] on icon at bounding box center [954, 158] width 4 height 2
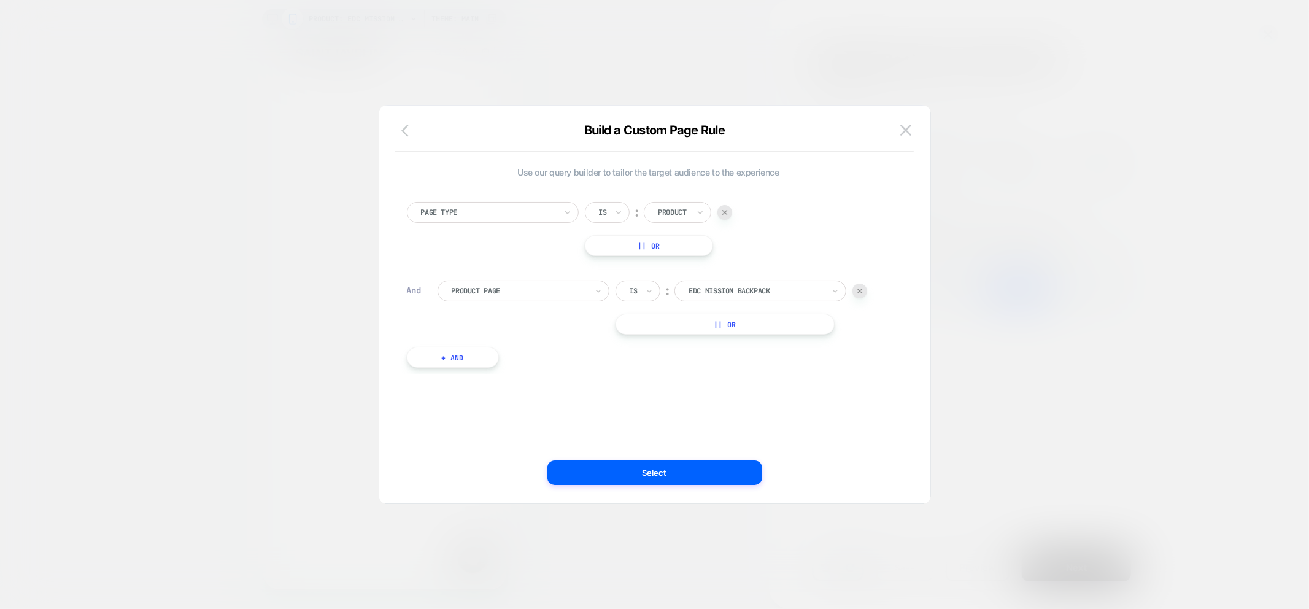
click at [403, 135] on icon "button" at bounding box center [408, 130] width 15 height 15
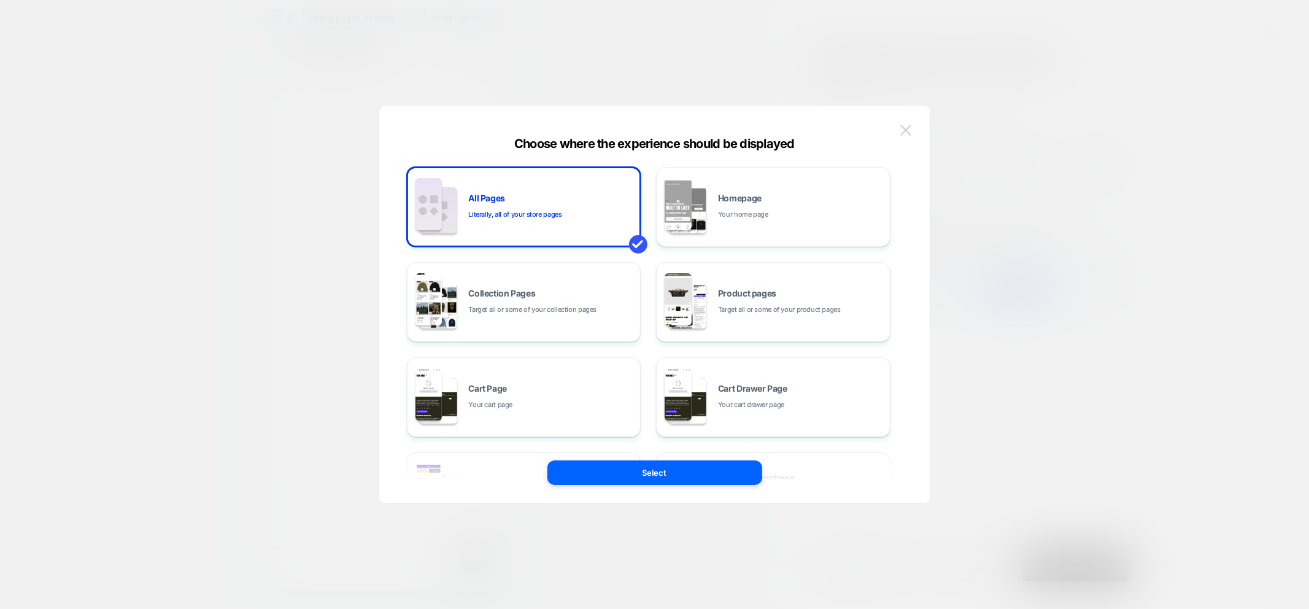
click at [905, 137] on button at bounding box center [906, 130] width 18 height 18
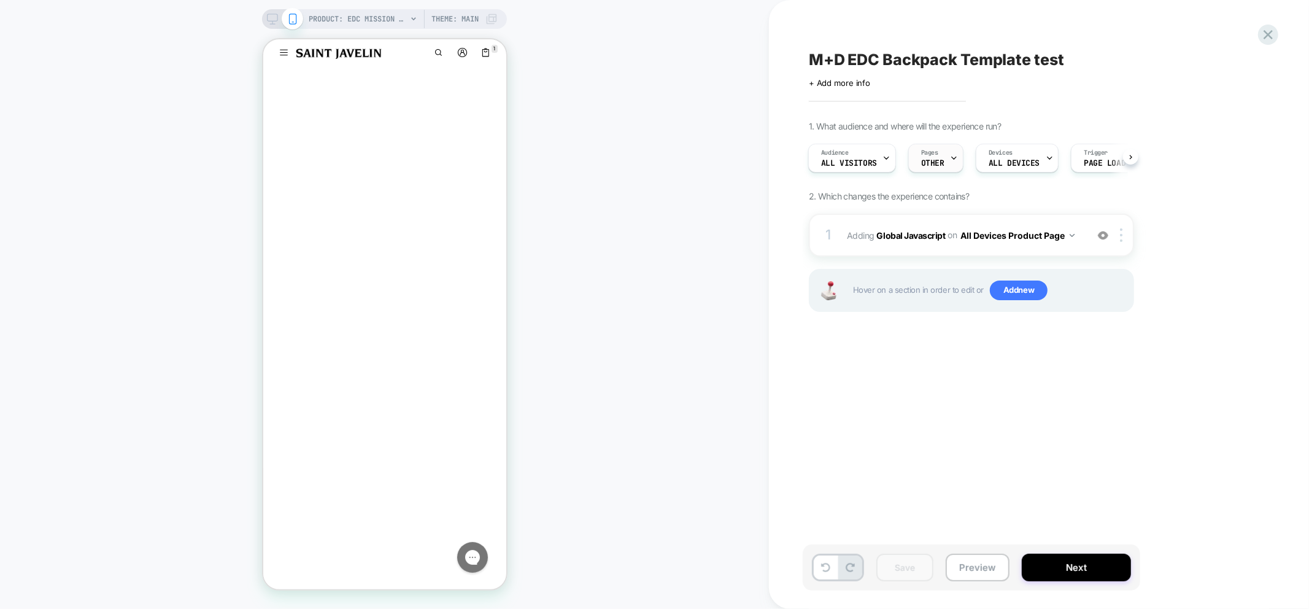
click at [943, 161] on div "Pages OTHER" at bounding box center [933, 158] width 48 height 28
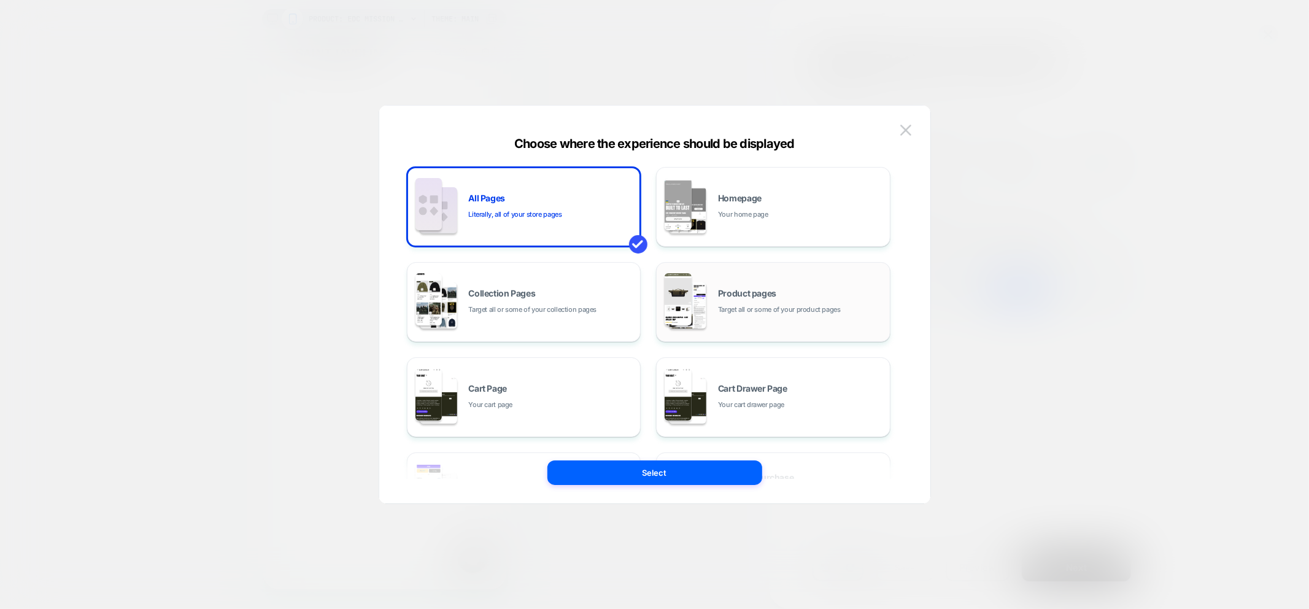
click at [722, 320] on div "Product pages Target all or some of your product pages" at bounding box center [773, 302] width 221 height 68
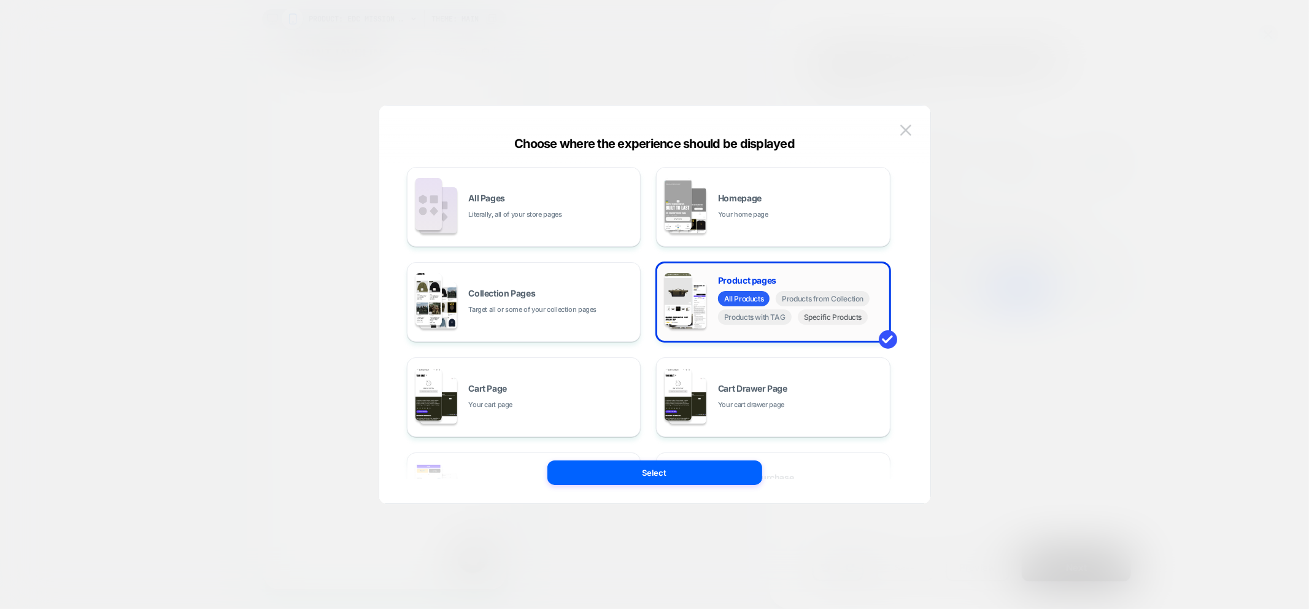
click at [824, 317] on span "Specific Products" at bounding box center [833, 316] width 71 height 15
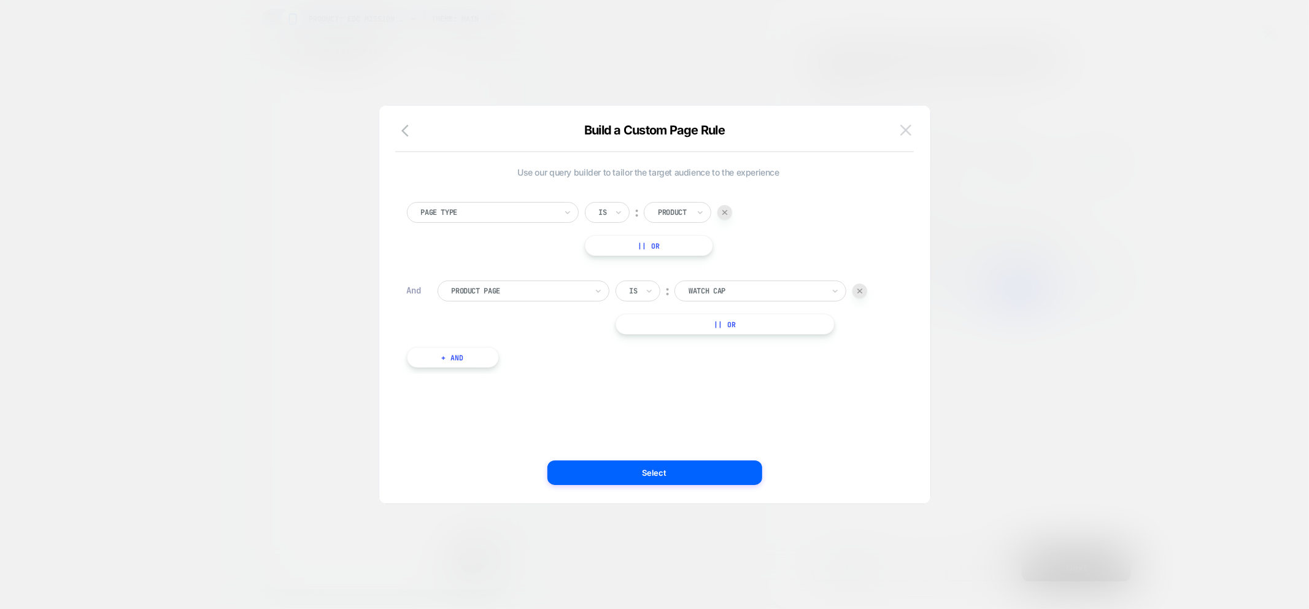
click at [902, 121] on button at bounding box center [906, 130] width 18 height 18
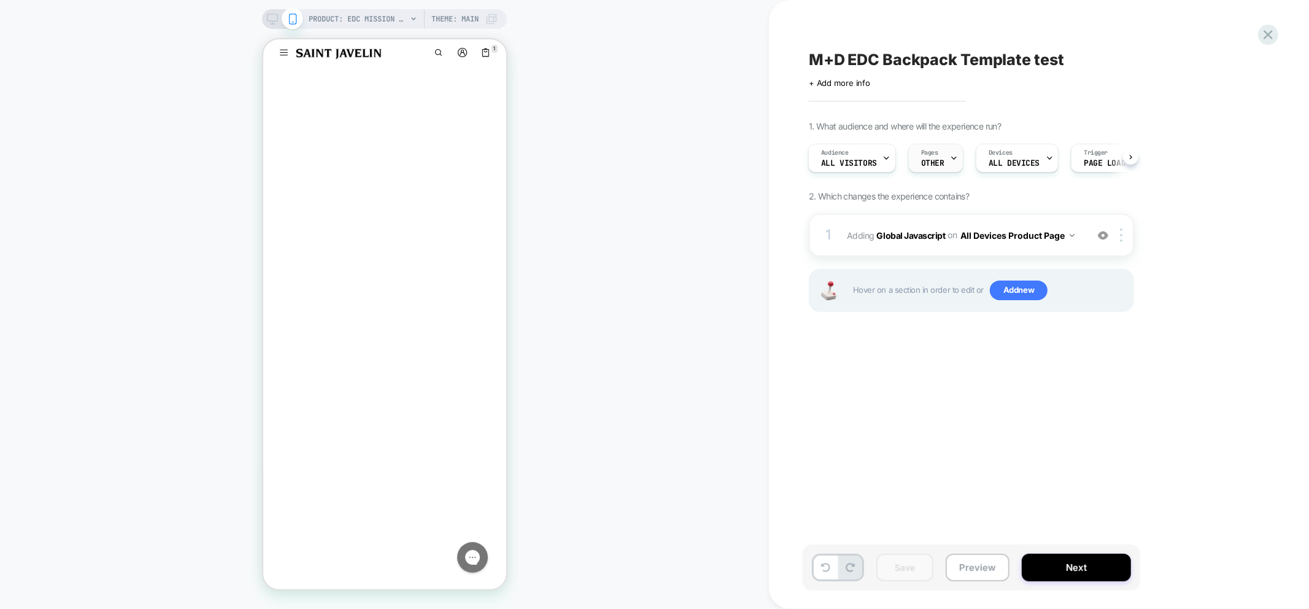
click at [933, 166] on span "OTHER" at bounding box center [932, 163] width 23 height 9
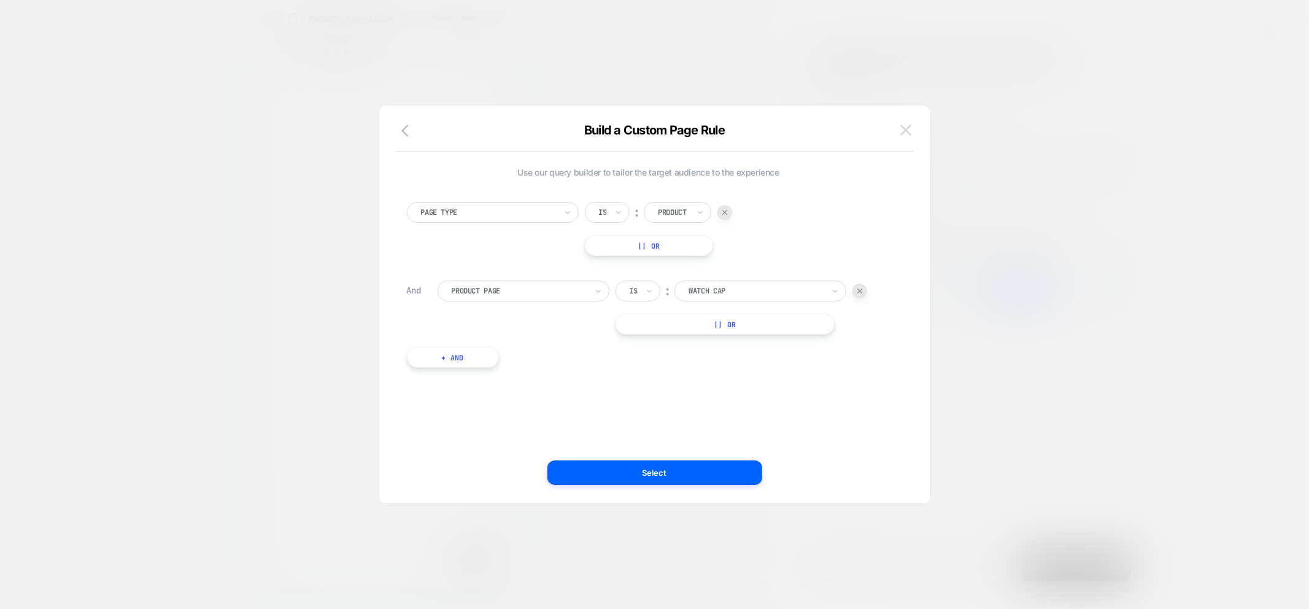
click at [902, 126] on img at bounding box center [905, 130] width 11 height 10
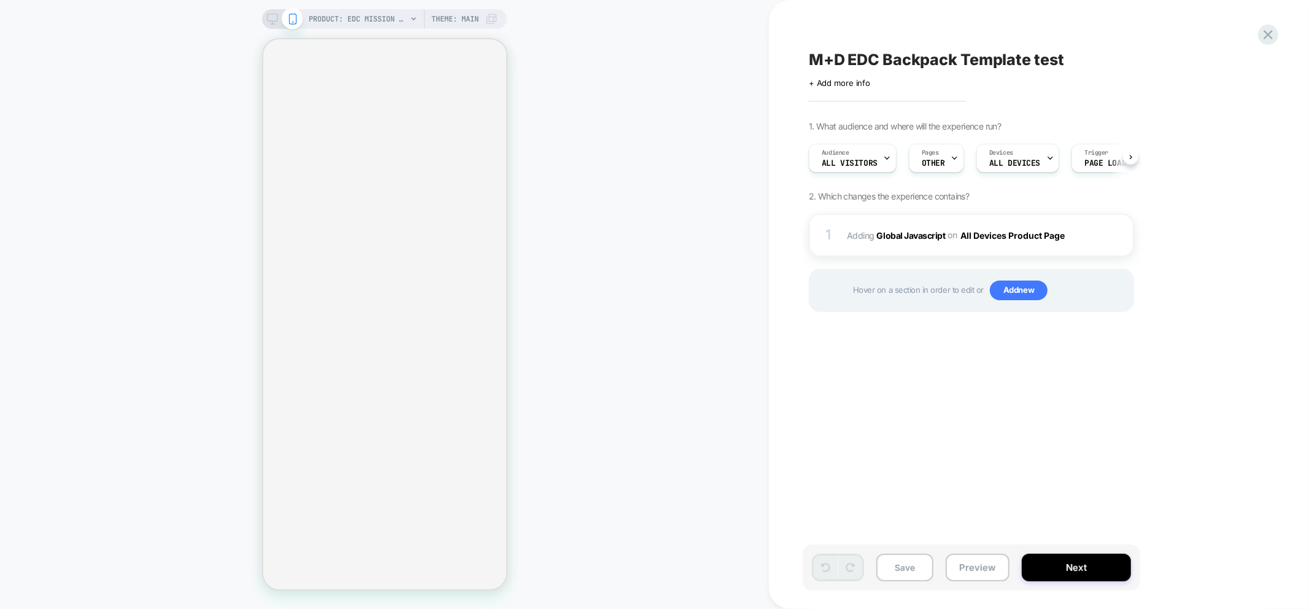
scroll to position [0, 1]
click at [934, 161] on span "OTHER" at bounding box center [932, 163] width 23 height 9
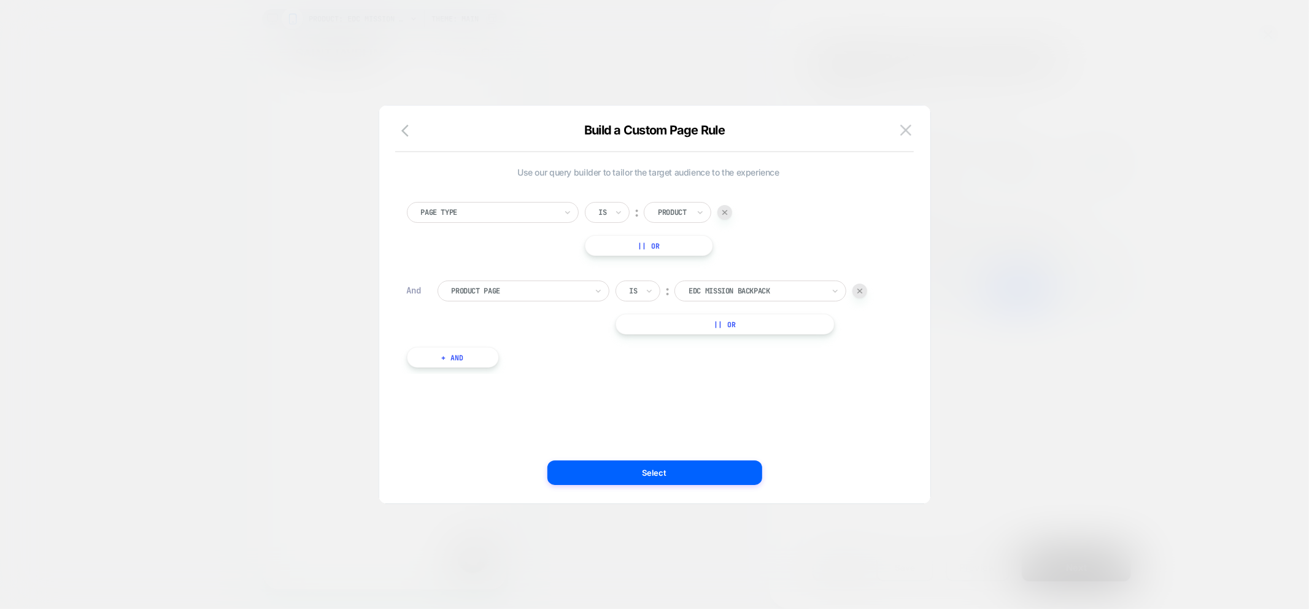
scroll to position [0, 0]
click at [904, 130] on img at bounding box center [905, 130] width 11 height 10
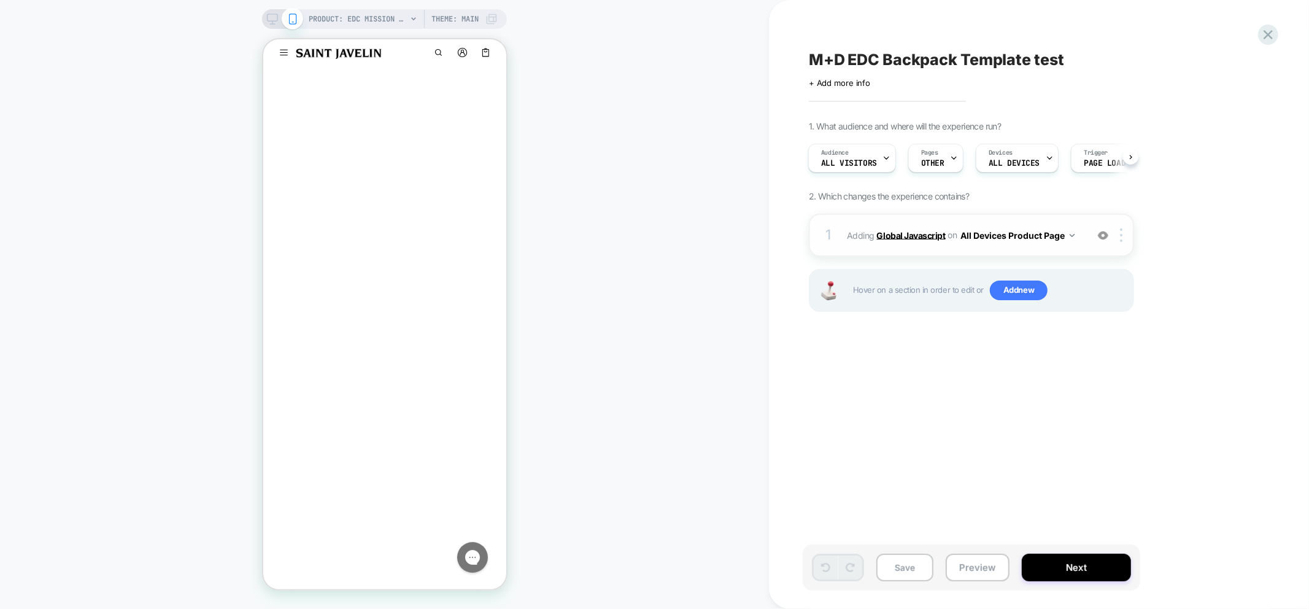
click at [896, 231] on b "Global Javascript" at bounding box center [911, 235] width 69 height 10
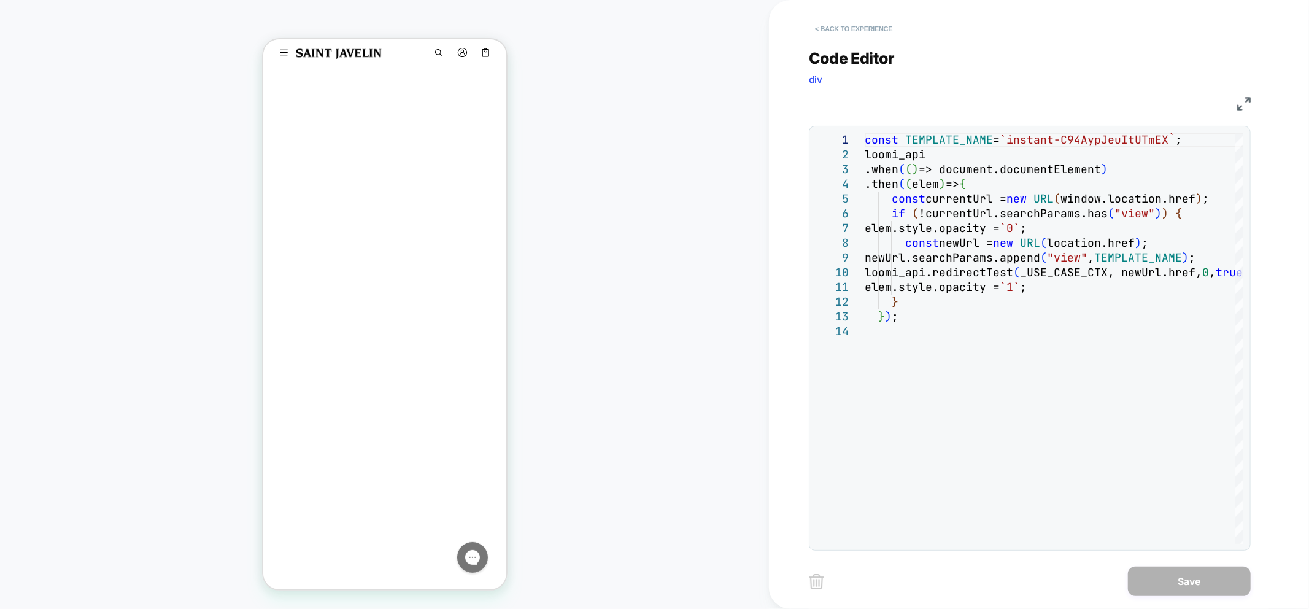
click at [830, 22] on button "< Back to experience" at bounding box center [854, 29] width 90 height 20
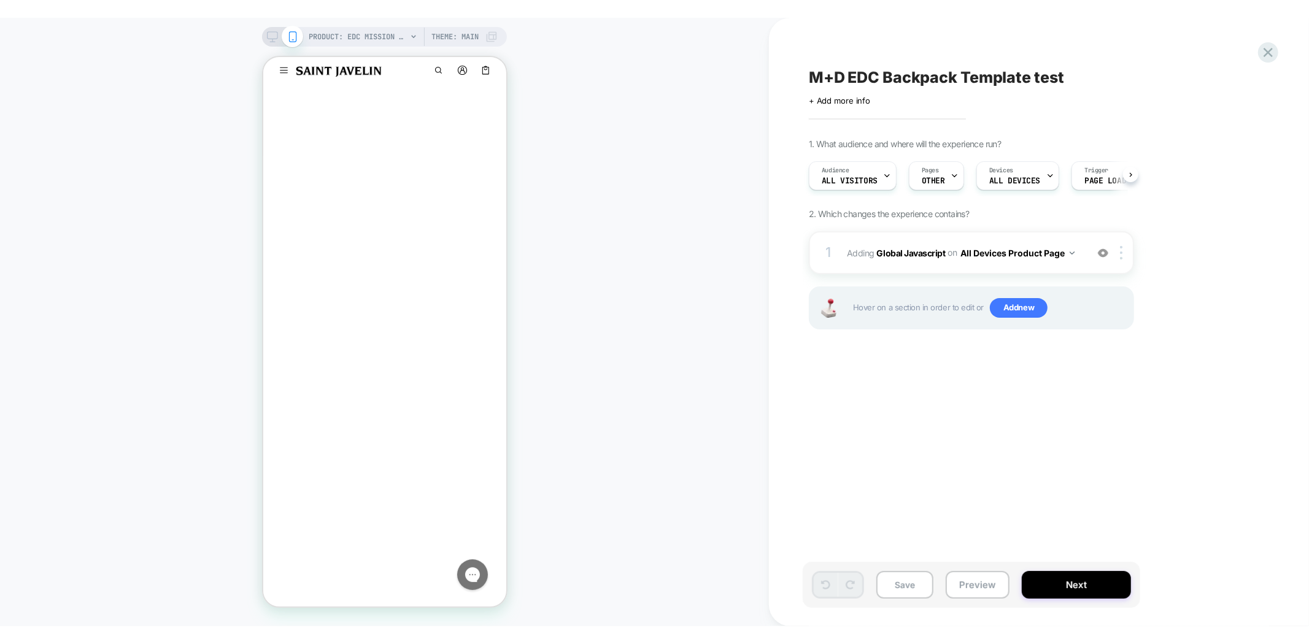
scroll to position [0, 1]
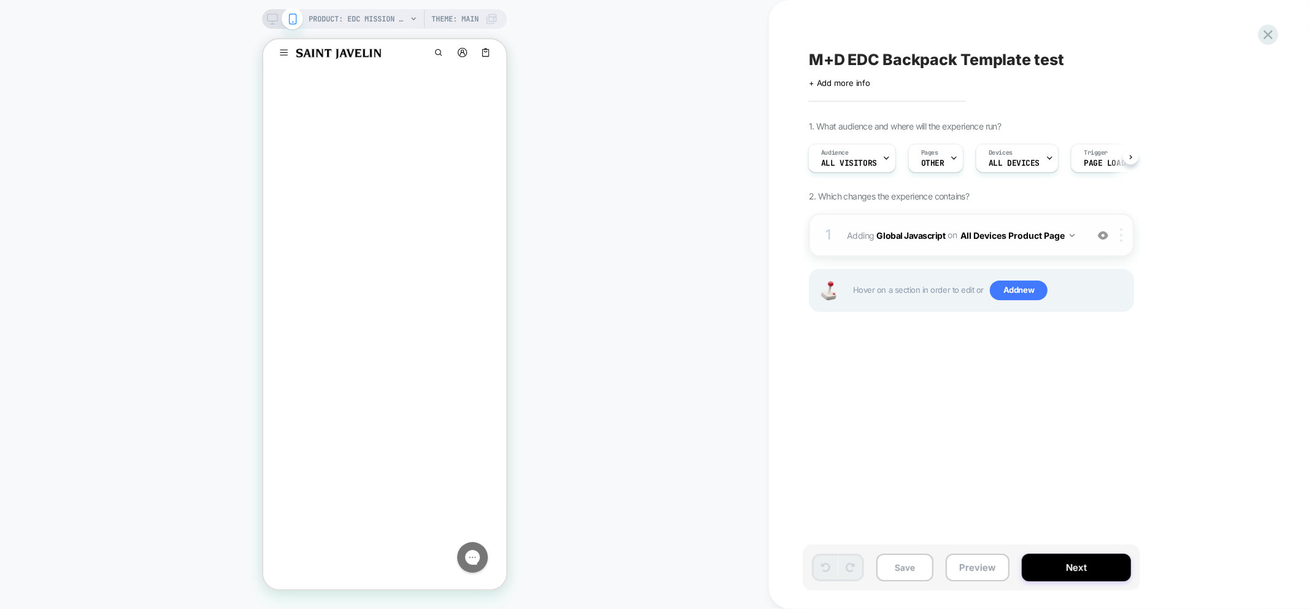
click at [1123, 238] on img at bounding box center [1121, 235] width 2 height 14
click at [1124, 235] on div at bounding box center [1123, 235] width 20 height 14
